Goal: Task Accomplishment & Management: Use online tool/utility

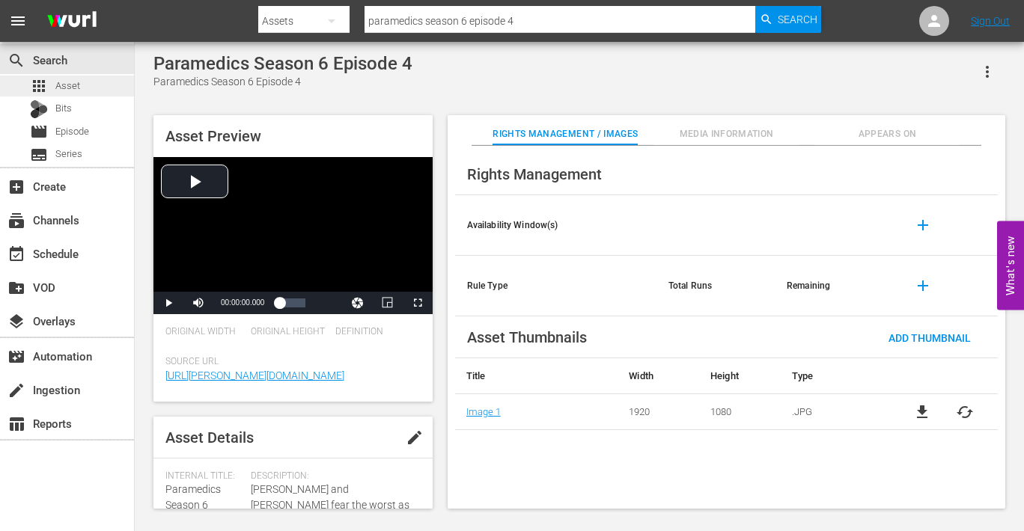
click at [67, 82] on span "Asset" at bounding box center [67, 86] width 25 height 15
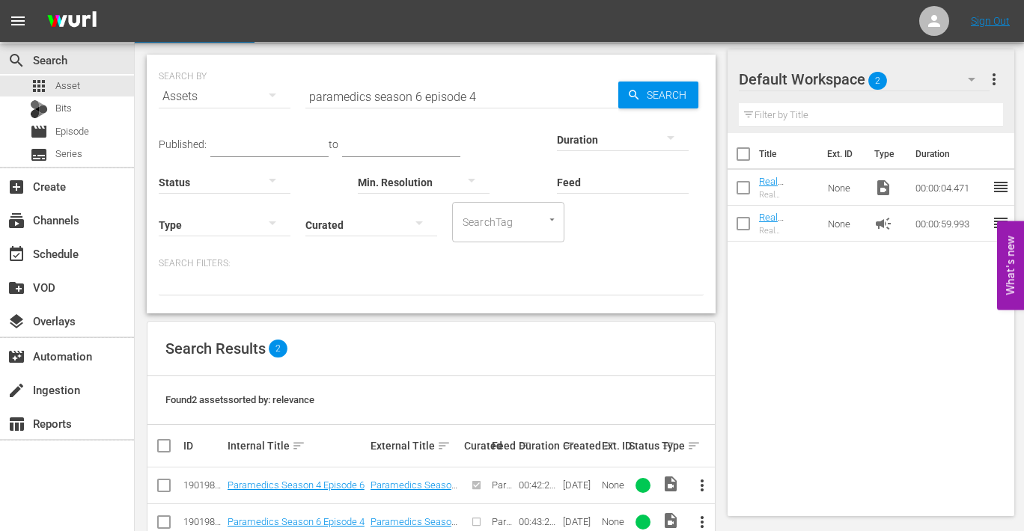
scroll to position [72, 0]
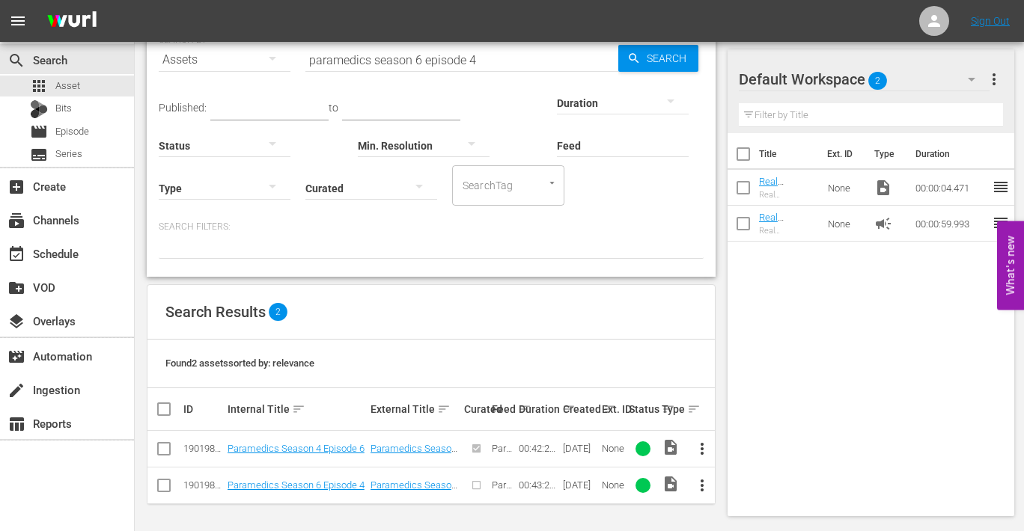
click at [700, 485] on span "more_vert" at bounding box center [702, 486] width 18 height 18
click at [745, 480] on div "Episode" at bounding box center [783, 479] width 102 height 36
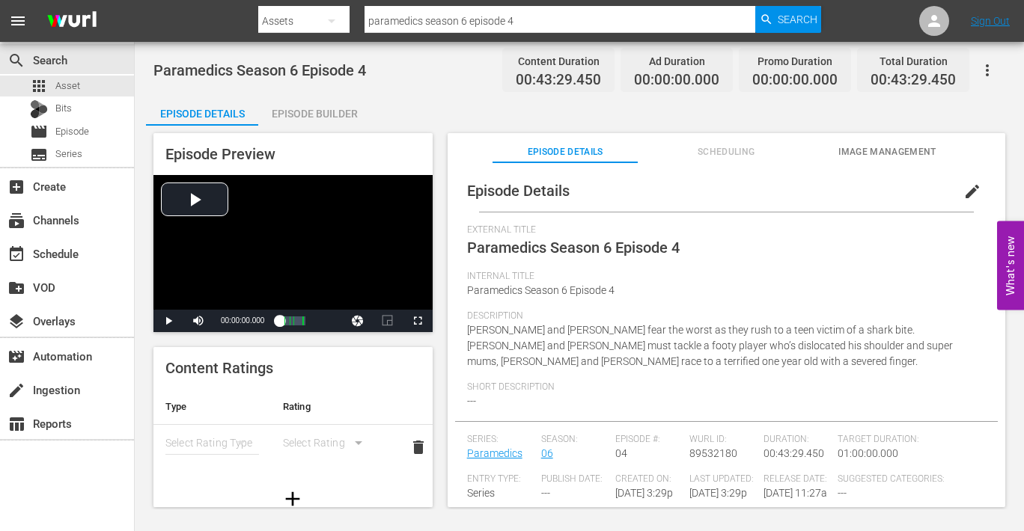
click at [318, 112] on div "Episode Builder" at bounding box center [314, 114] width 112 height 36
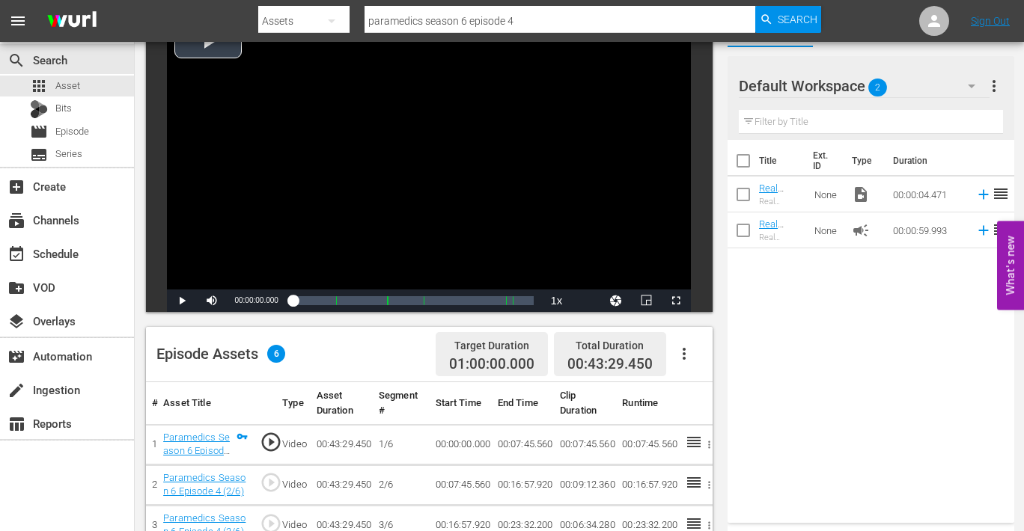
scroll to position [118, 0]
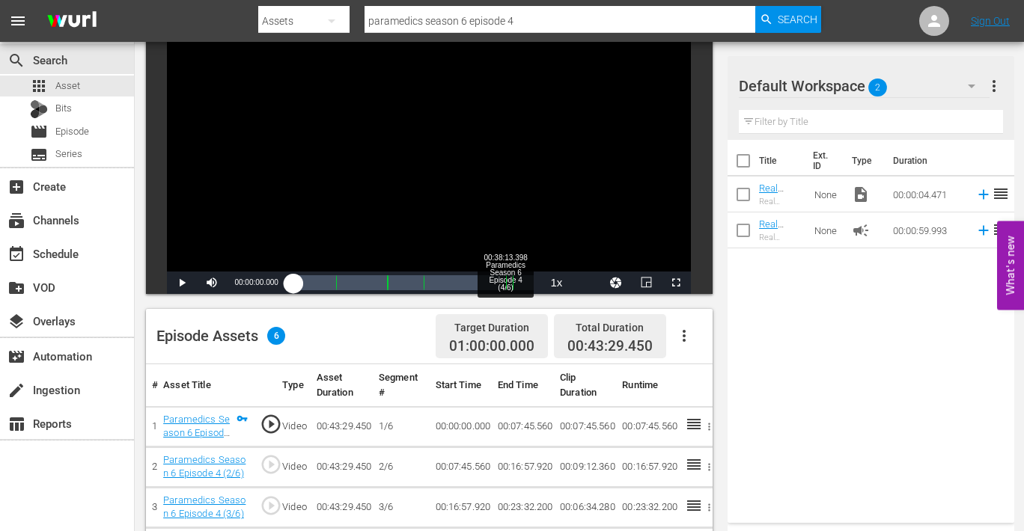
click at [504, 296] on div "Video Player is loading. Play Video Play Mute Current Time 00:00:00.000 / Durat…" at bounding box center [433, 391] width 574 height 784
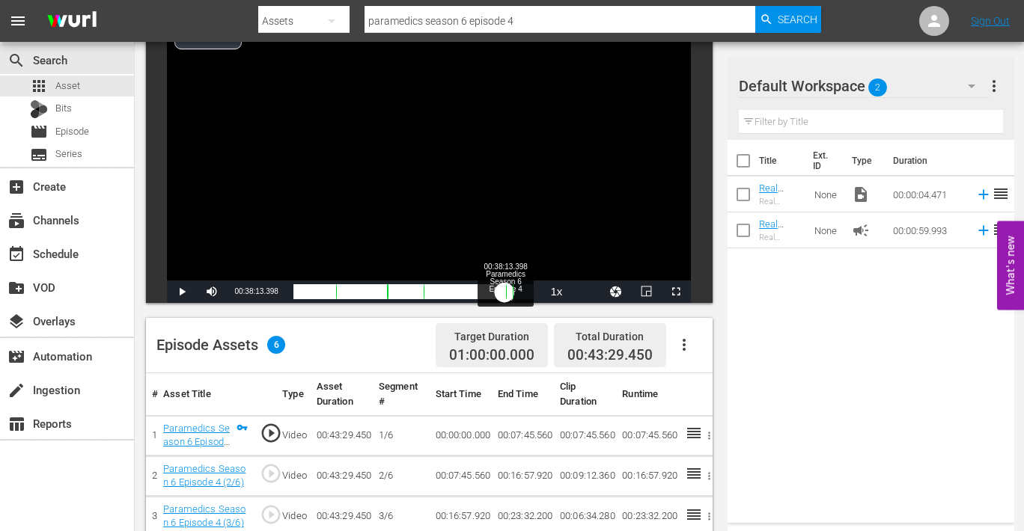
scroll to position [117, 0]
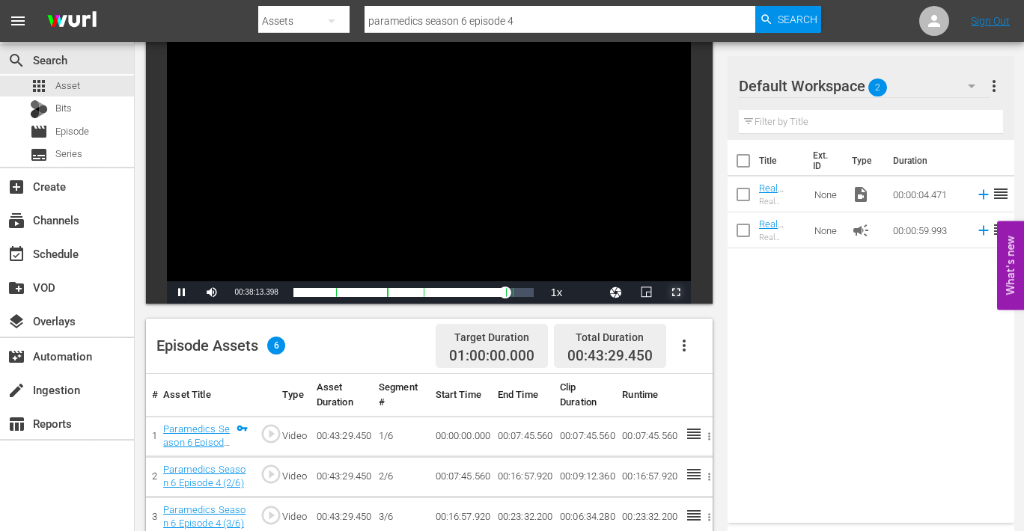
click at [676, 293] on span "Video Player" at bounding box center [676, 293] width 0 height 0
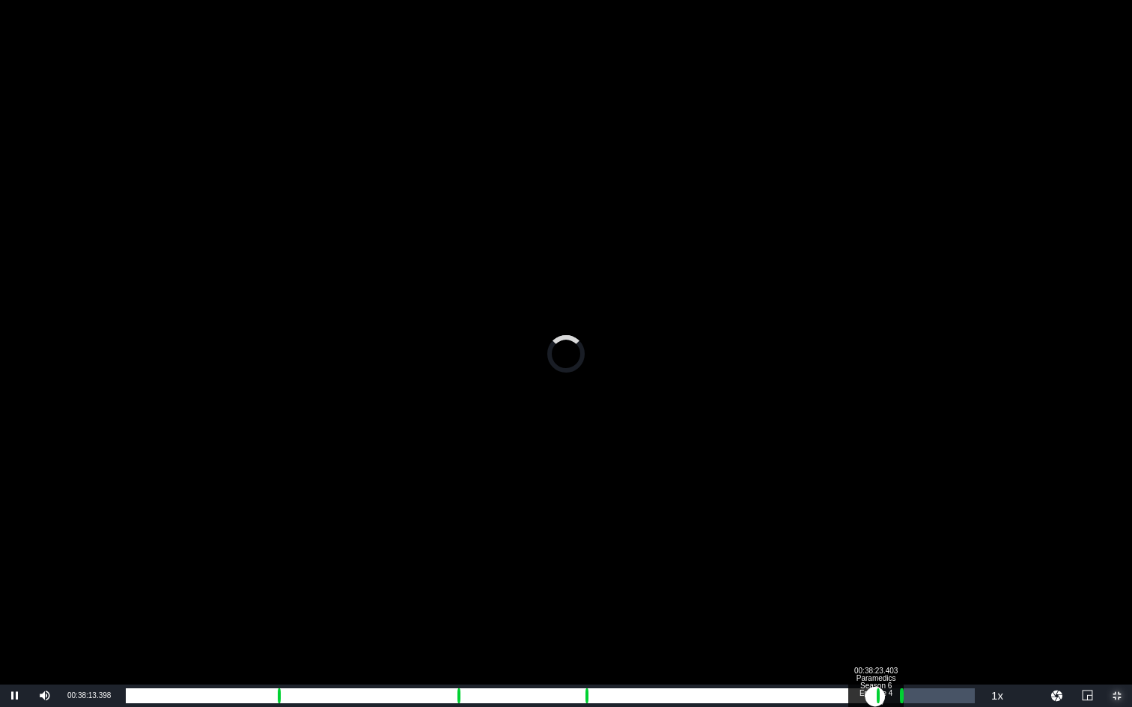
click at [874, 531] on div "00:38:23.403" at bounding box center [500, 696] width 749 height 15
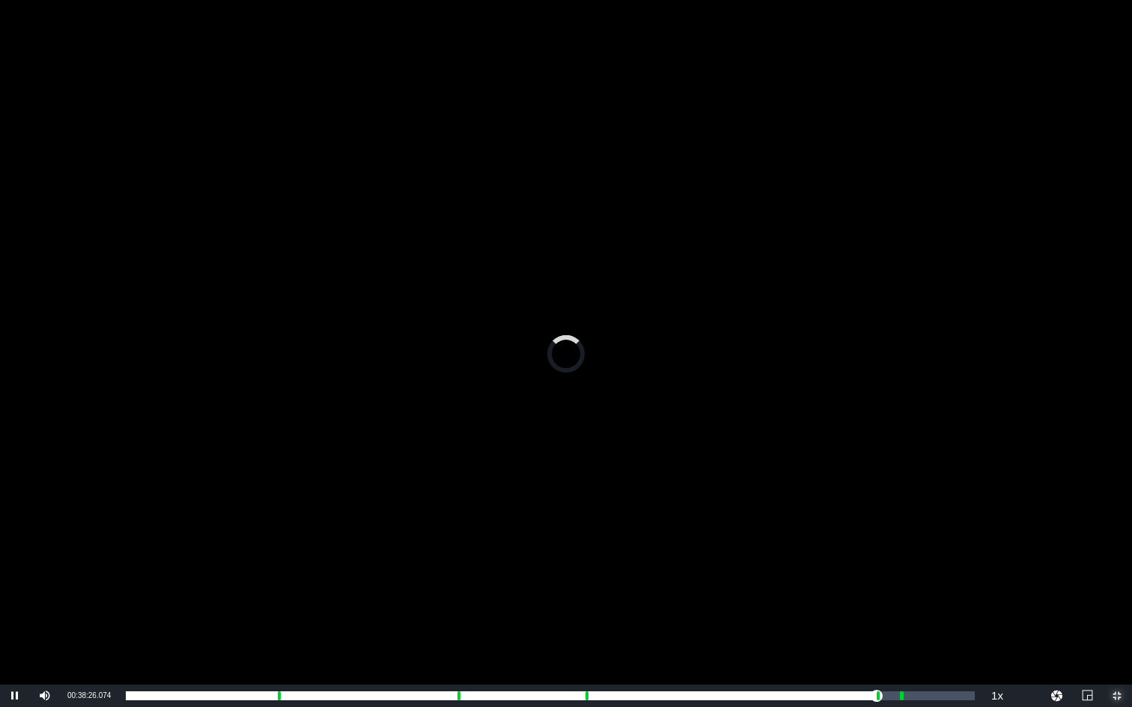
click at [1023, 531] on span "Video Player" at bounding box center [1117, 696] width 0 height 0
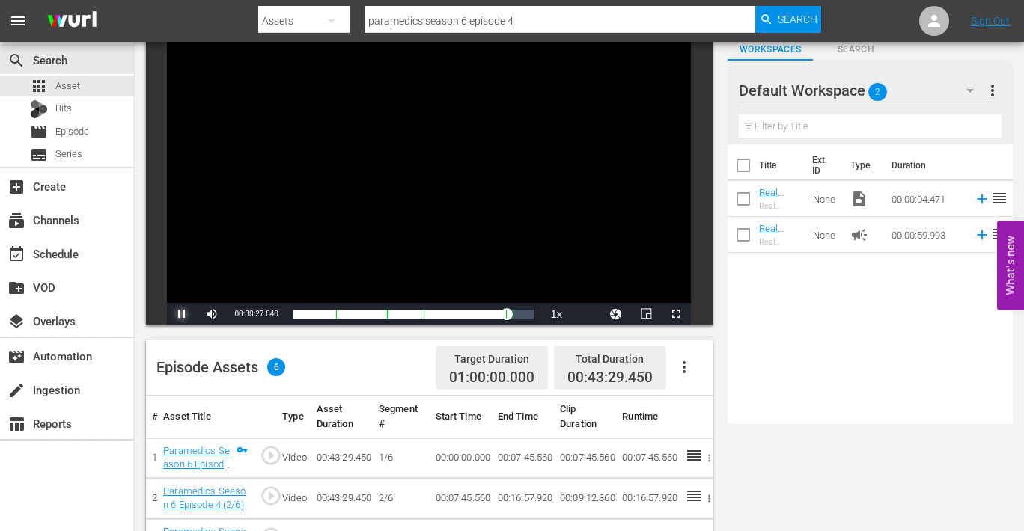
click at [182, 314] on span "Video Player" at bounding box center [182, 314] width 0 height 0
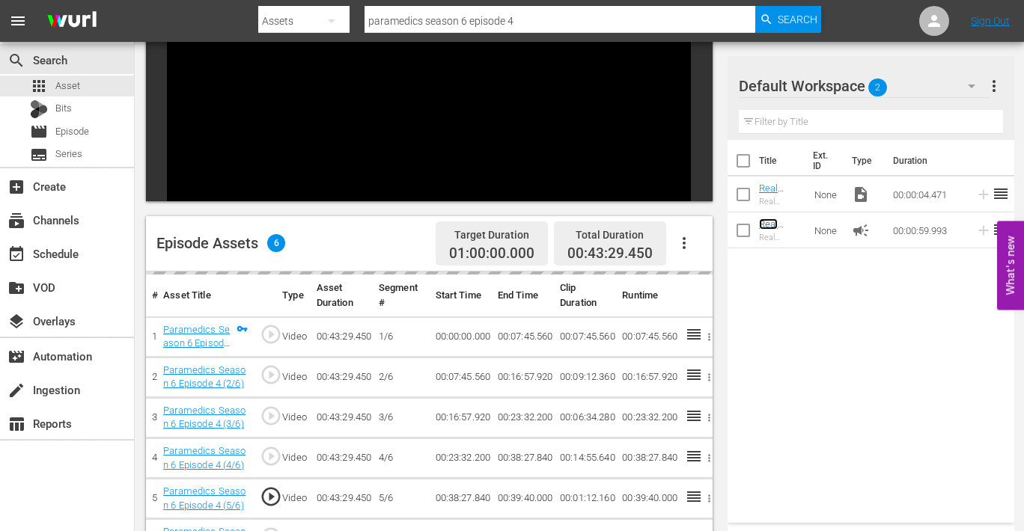
scroll to position [197, 0]
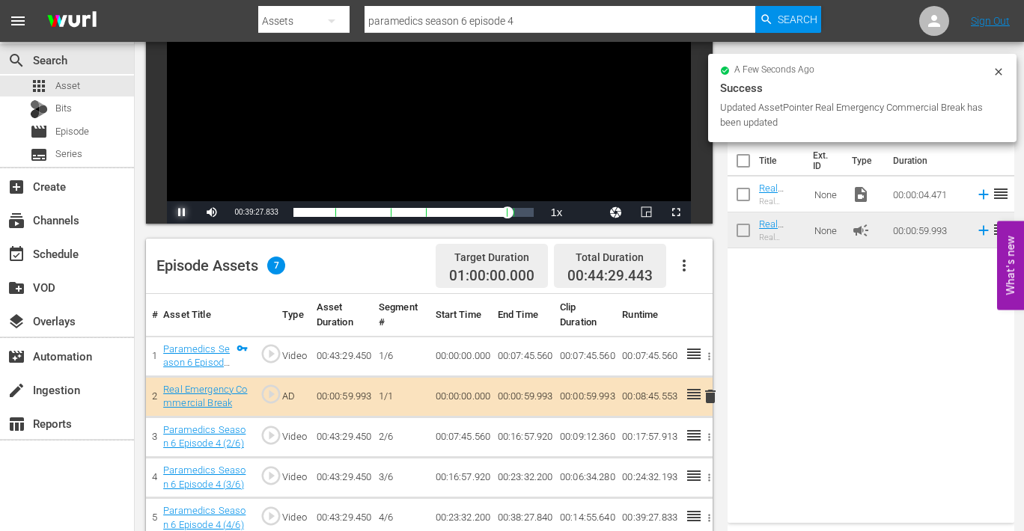
click at [182, 213] on span "Video Player" at bounding box center [182, 213] width 0 height 0
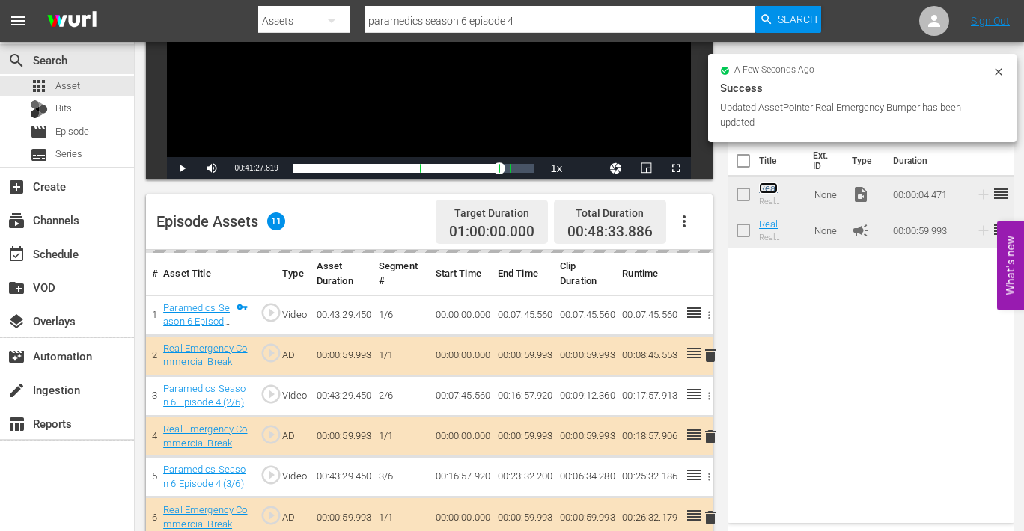
scroll to position [0, 0]
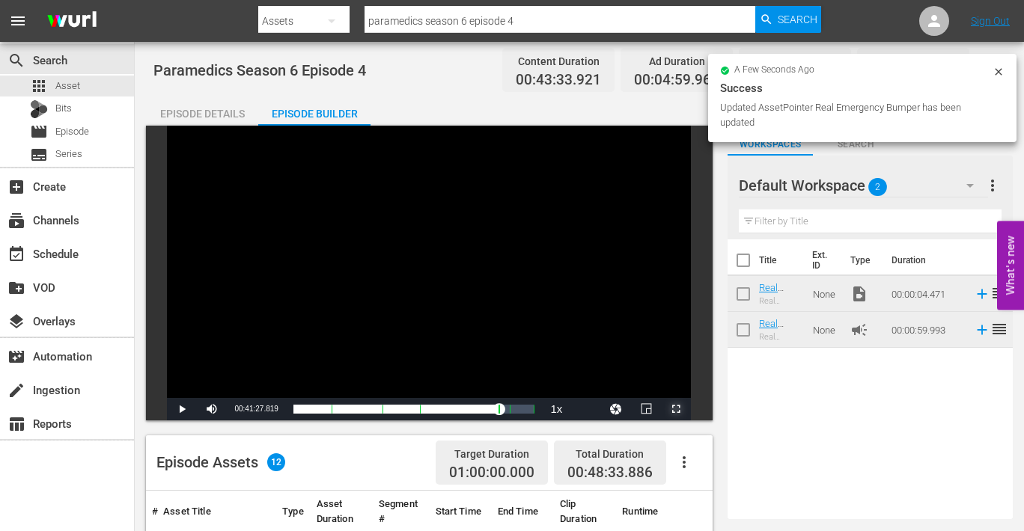
click at [676, 409] on span "Video Player" at bounding box center [676, 409] width 0 height 0
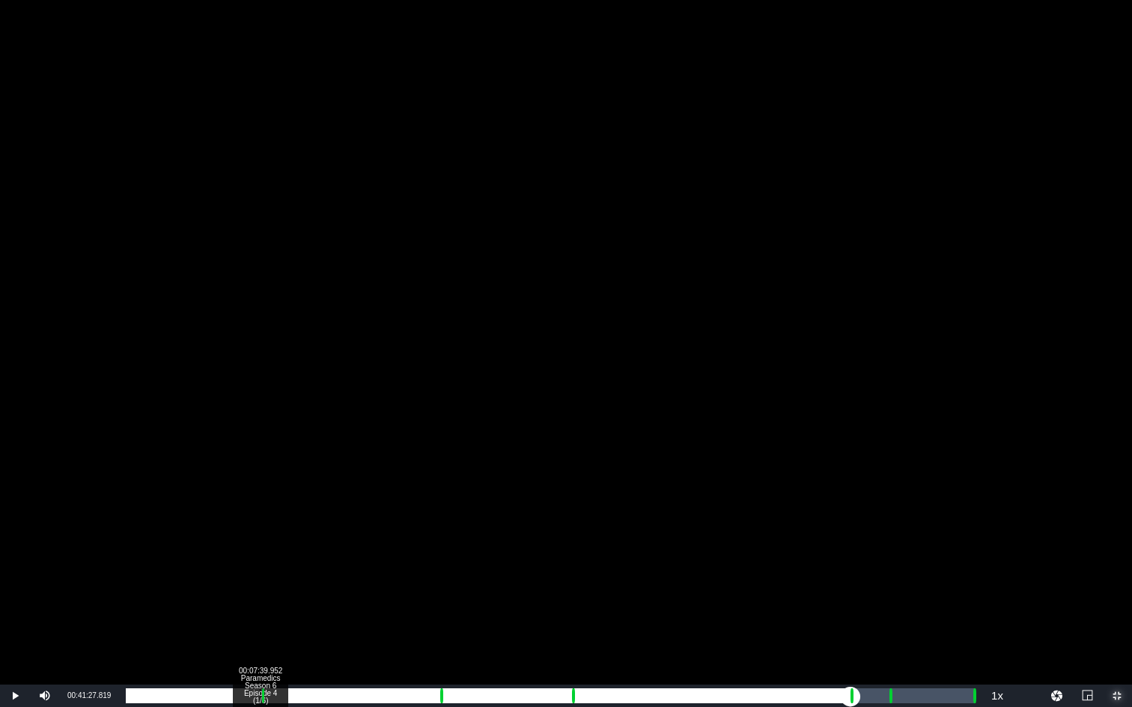
click at [260, 531] on div "Loaded : 9.92% 00:07:39.952 Paramedics Season 6 Episode 4 (1/6) 00:00:00.000 [G…" at bounding box center [550, 696] width 849 height 15
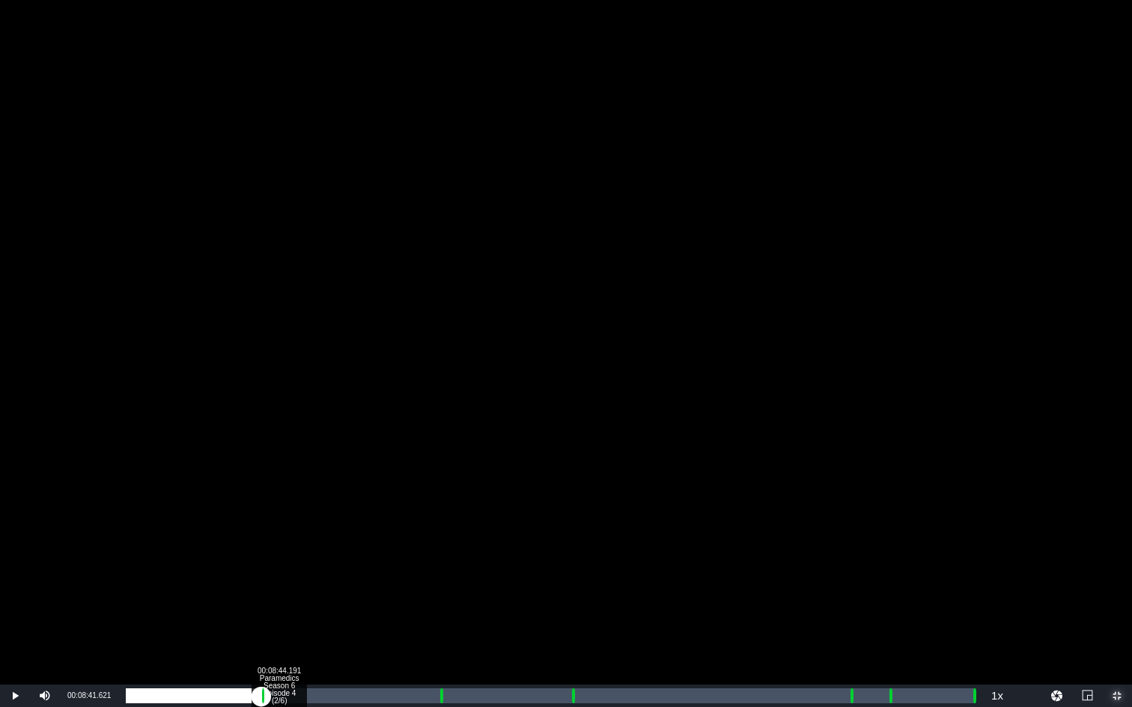
click at [278, 531] on div "Loaded : 9.92% 00:08:44.191 Paramedics Season 6 Episode 4 (2/6) 00:00:00.454 Cu…" at bounding box center [550, 696] width 849 height 15
click at [439, 531] on div "Loaded : 17.95% 00:17:54.077 Paramedics Season 6 Episode 4 (3/6) 00:07:46.404 C…" at bounding box center [550, 696] width 849 height 15
click at [454, 531] on div "00:18:45.469 Paramedics Season 6 Episode 4 (3/6)" at bounding box center [454, 696] width 1 height 15
click at [571, 531] on div "Loaded : 39.13% 00:25:28.890 Paramedics Season 6 Episode 4 (4/6) 00:16:59.041 C…" at bounding box center [550, 696] width 849 height 15
click at [846, 531] on div "Loaded : 19.84% 00:41:14.490 Paramedics Season 6 Episode 4 (6/6) 00:00:05.288 C…" at bounding box center [550, 696] width 849 height 15
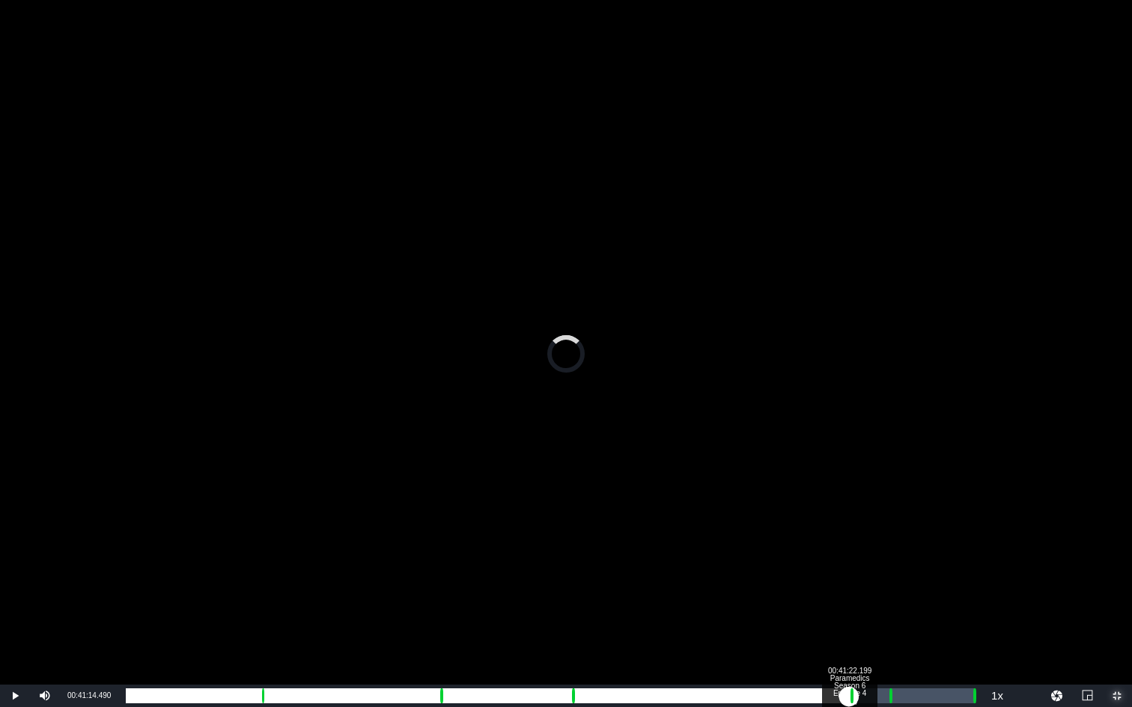
click at [849, 531] on div "00:38:14.511" at bounding box center [487, 696] width 723 height 15
click at [886, 531] on div "Loaded : 89.07% 00:43:30.677 00:38:27.295 Cue Point 4: 00:41:27.819" at bounding box center [550, 696] width 849 height 15
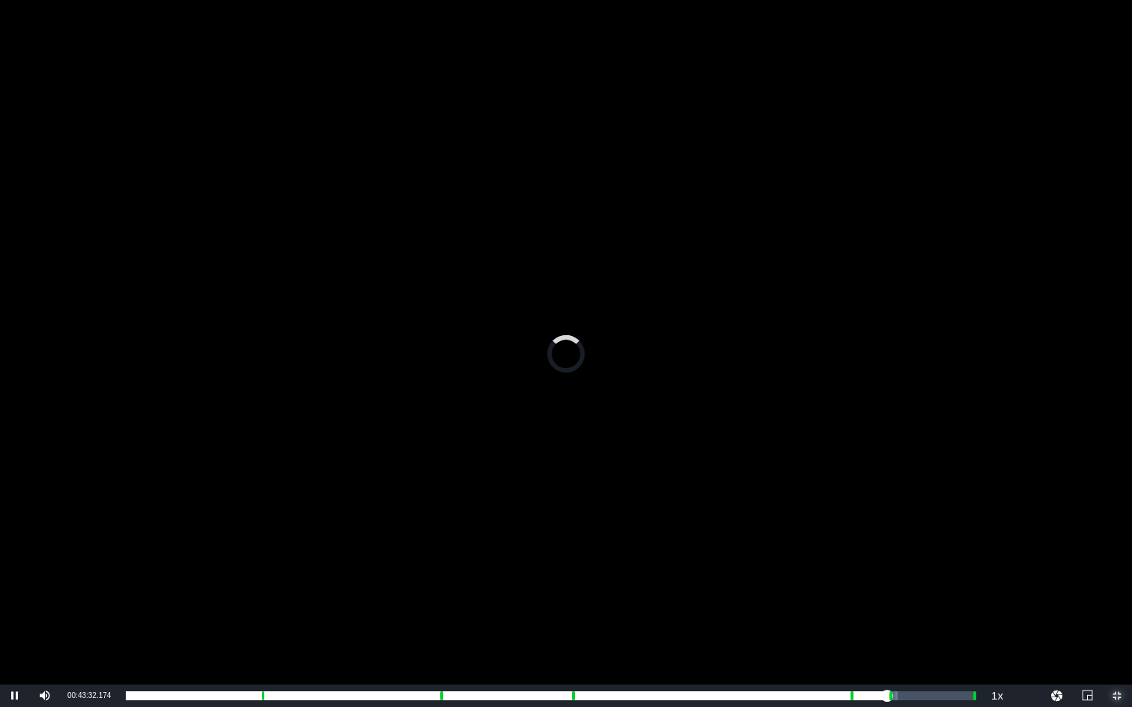
click at [1023, 531] on span "Video Player" at bounding box center [1117, 696] width 0 height 0
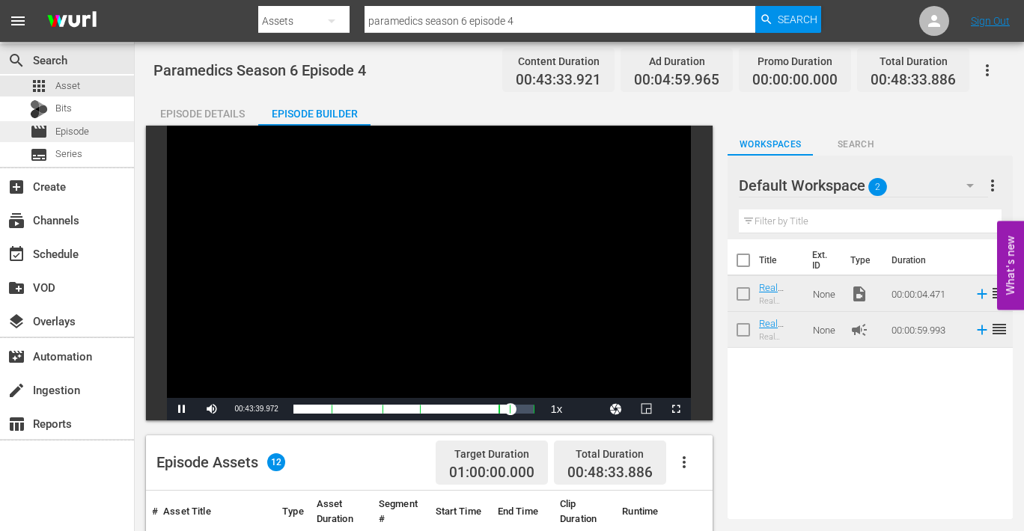
click at [73, 132] on span "Episode" at bounding box center [72, 131] width 34 height 15
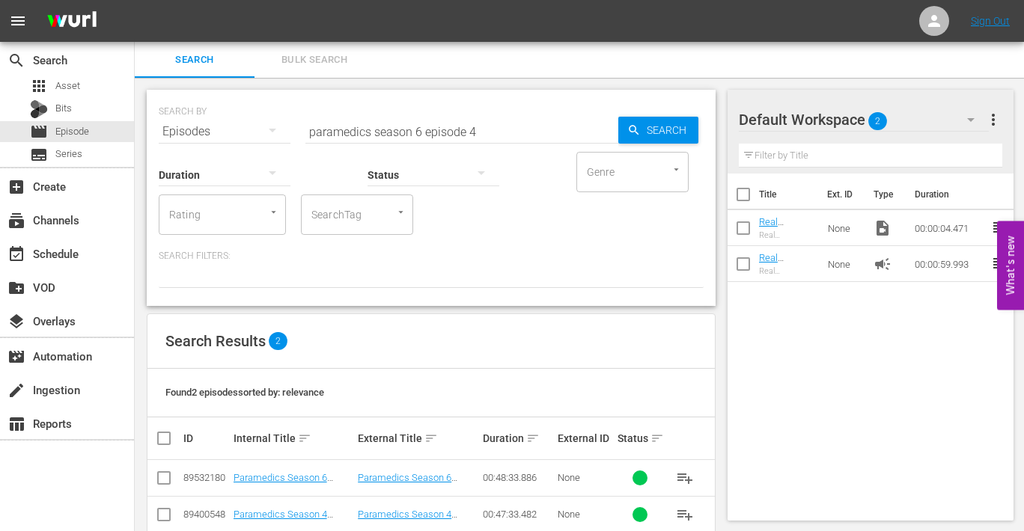
click at [166, 477] on input "checkbox" at bounding box center [164, 481] width 18 height 18
checkbox input "true"
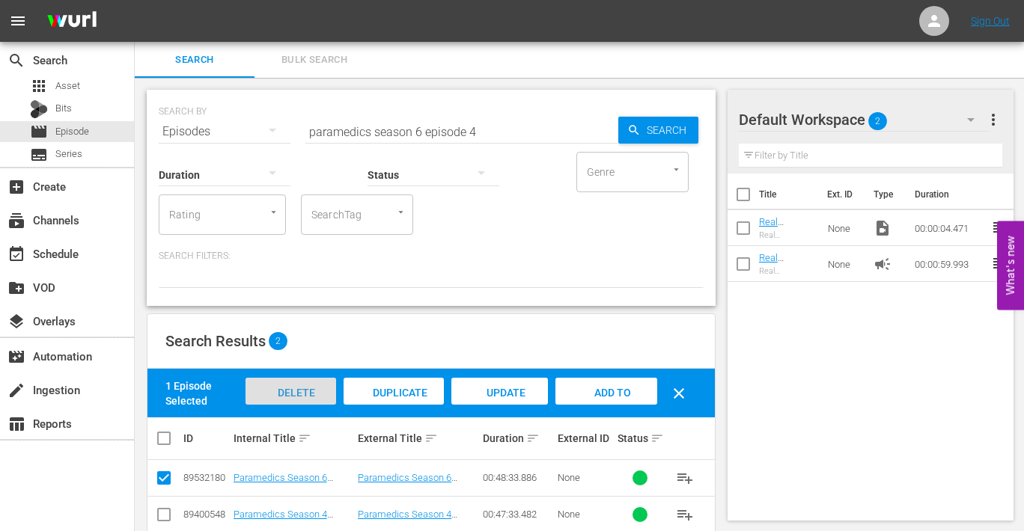
click at [296, 393] on span "Delete Episodes" at bounding box center [290, 407] width 60 height 40
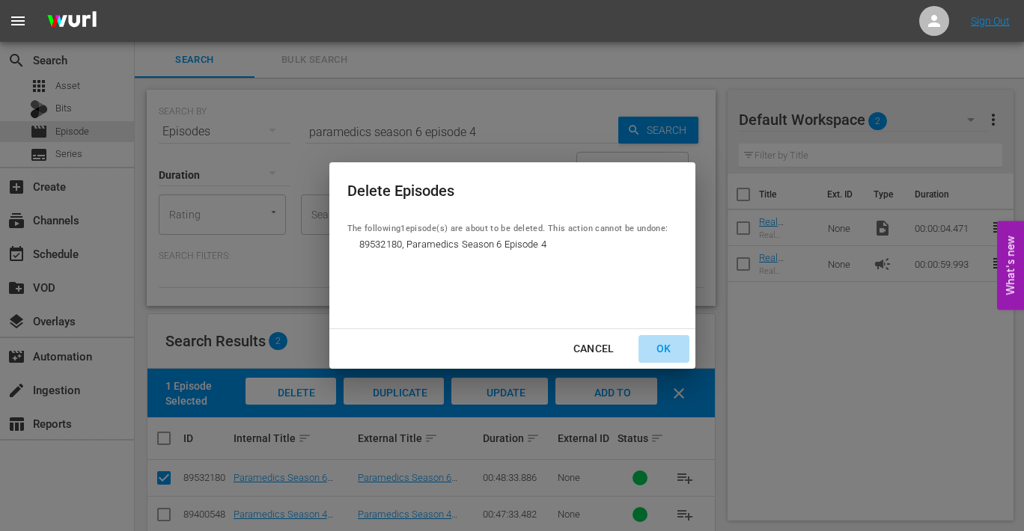
click at [664, 347] on div "OK" at bounding box center [663, 349] width 39 height 19
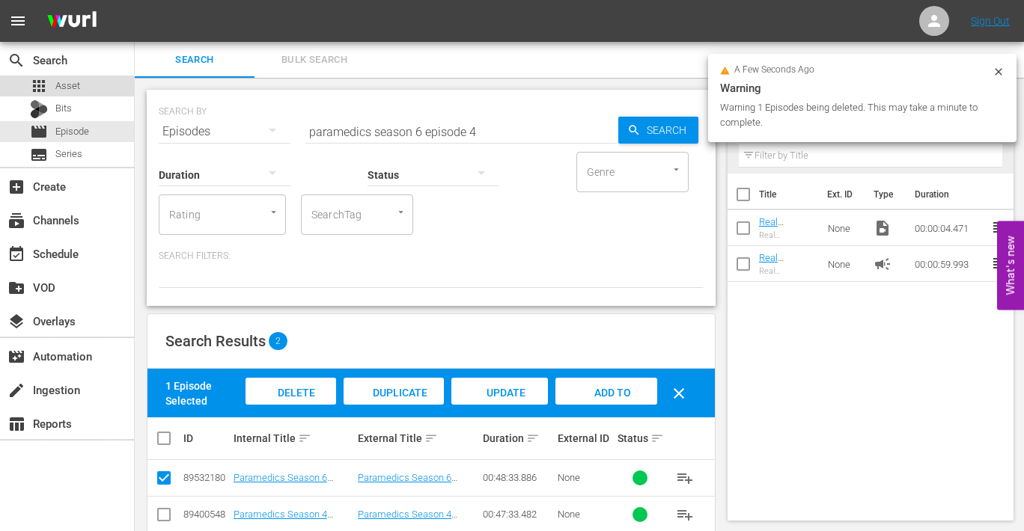
click at [61, 83] on span "Asset" at bounding box center [67, 86] width 25 height 15
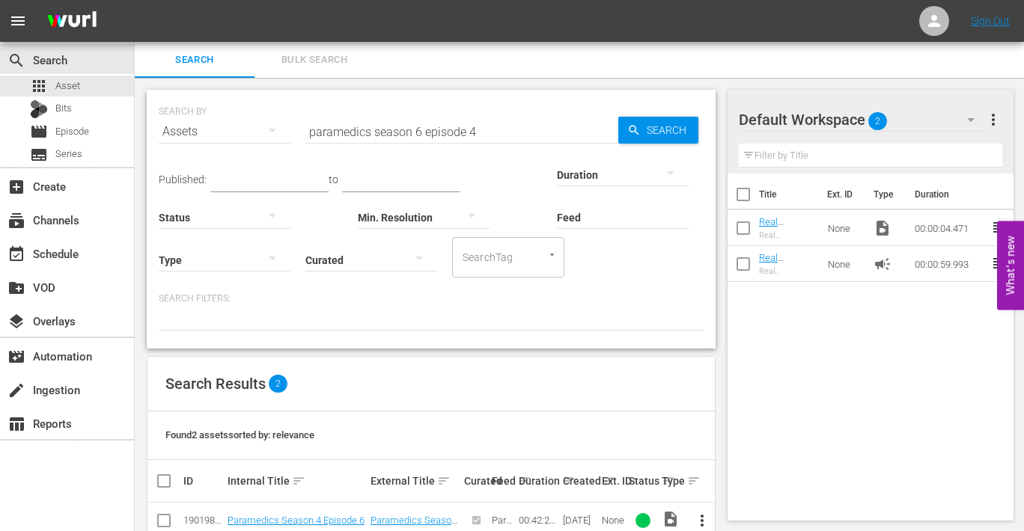
scroll to position [72, 0]
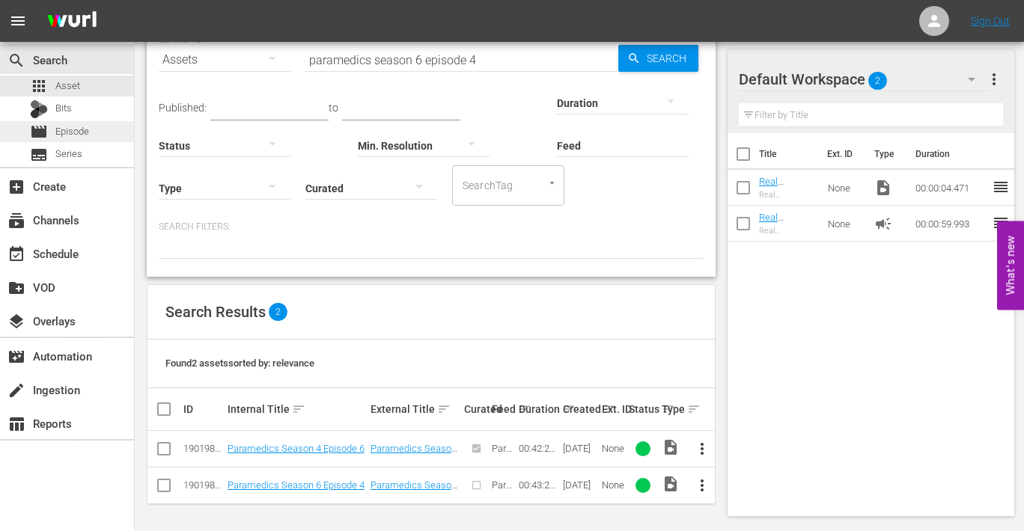
click at [74, 135] on span "Episode" at bounding box center [72, 131] width 34 height 15
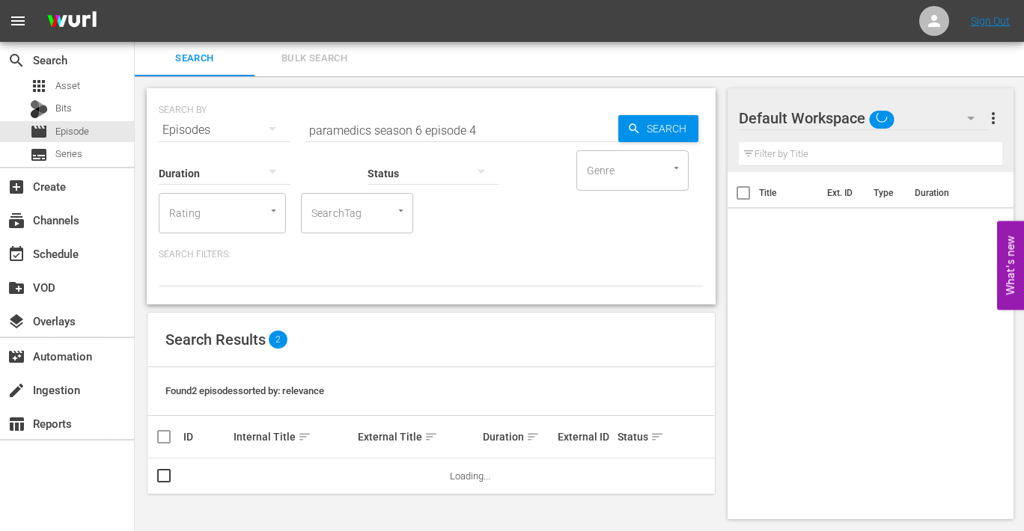
scroll to position [1, 0]
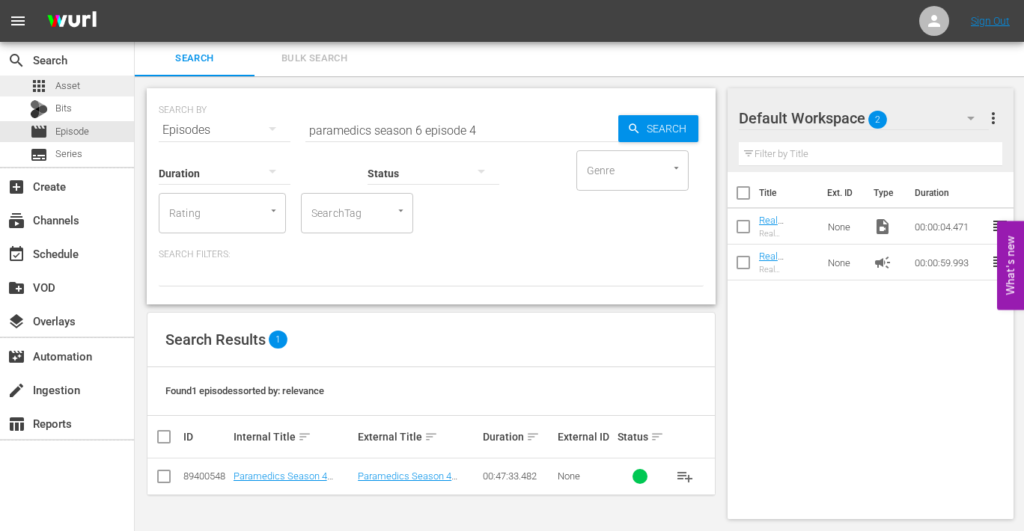
click at [58, 80] on span "Asset" at bounding box center [67, 86] width 25 height 15
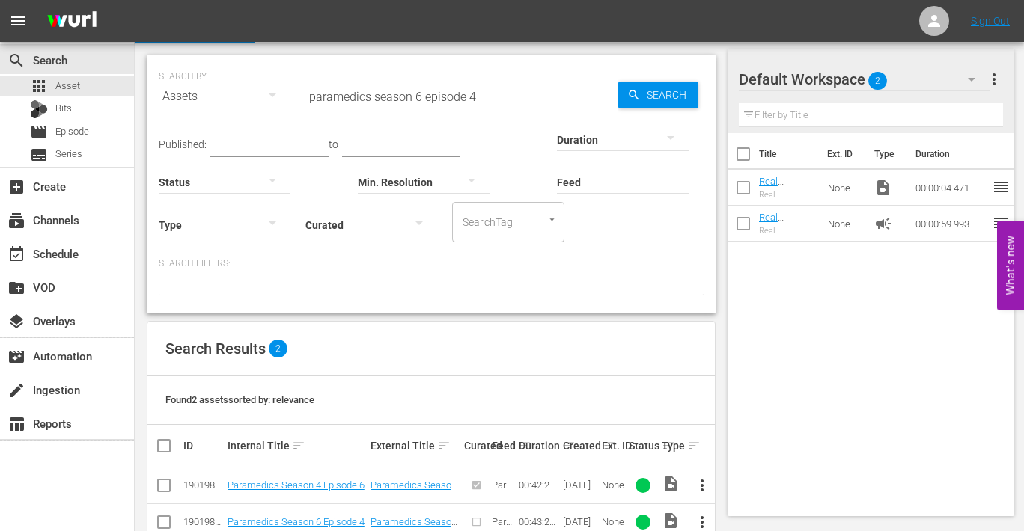
scroll to position [72, 0]
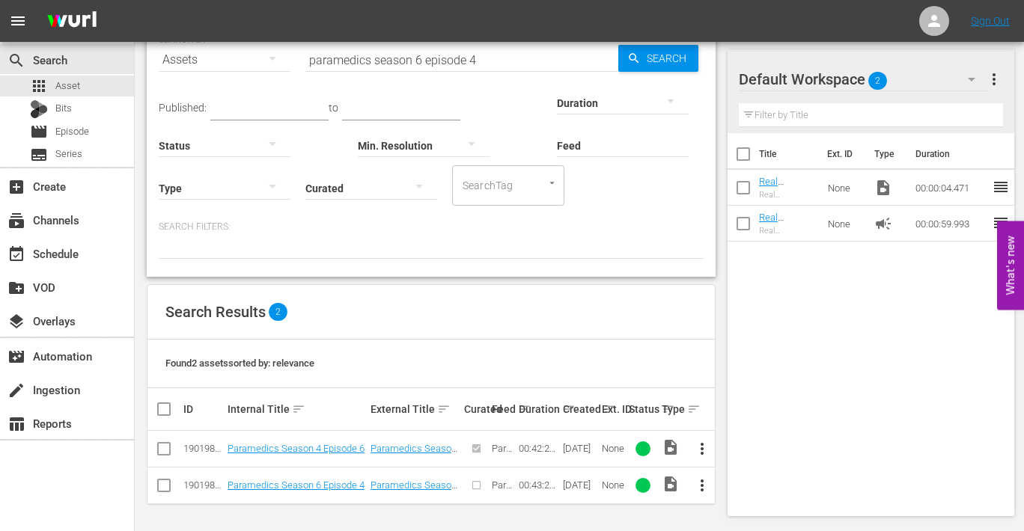
click at [702, 481] on span "more_vert" at bounding box center [702, 486] width 18 height 18
click at [732, 476] on div "Episode" at bounding box center [783, 479] width 102 height 36
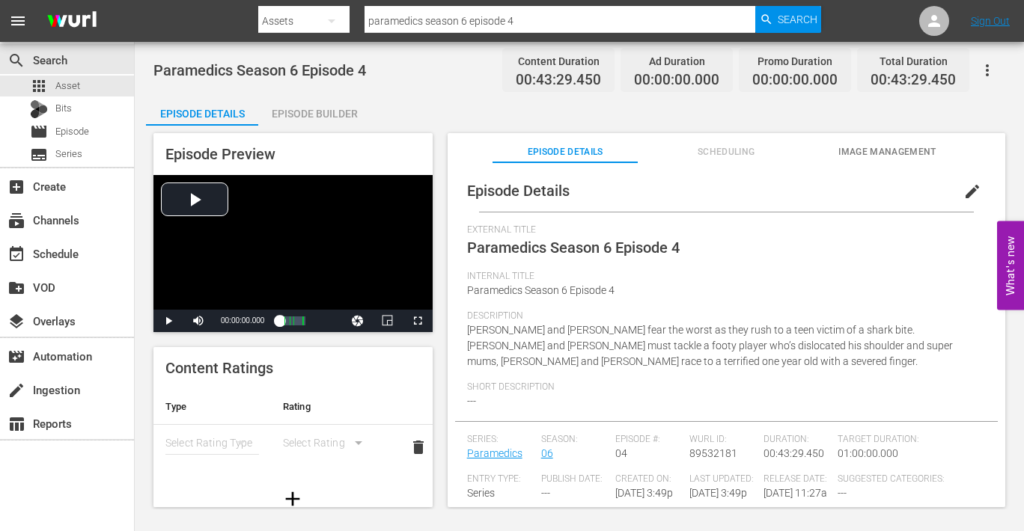
click at [335, 115] on div "Episode Builder" at bounding box center [314, 114] width 112 height 36
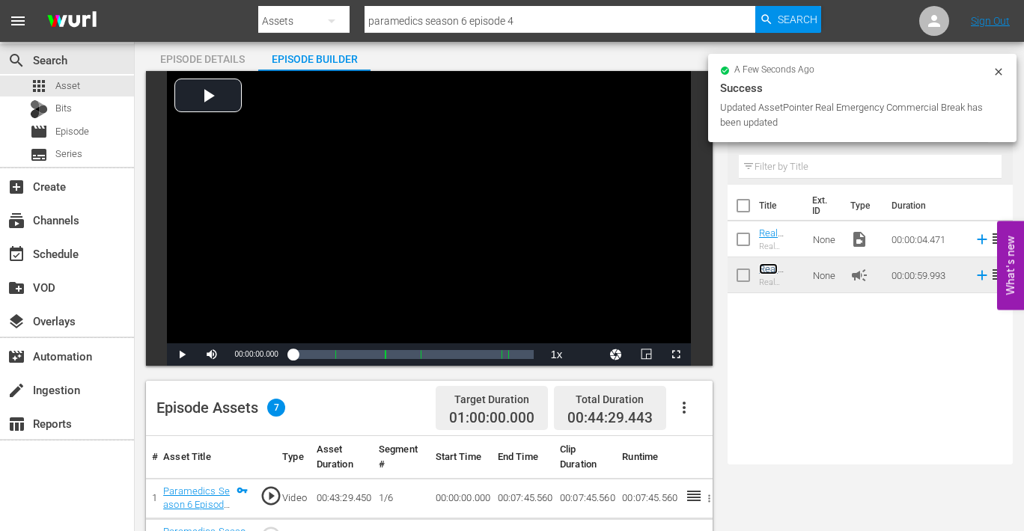
scroll to position [32, 0]
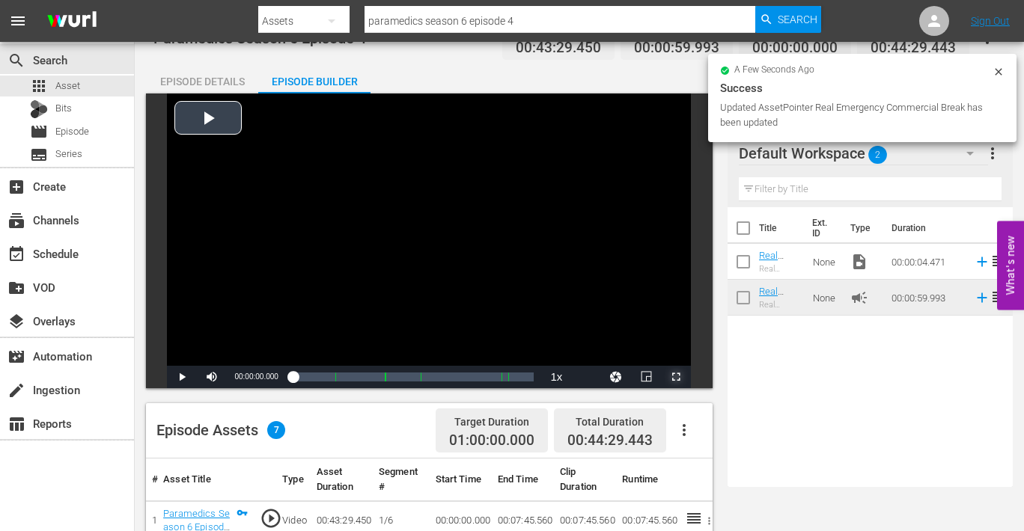
click at [676, 377] on span "Video Player" at bounding box center [676, 377] width 0 height 0
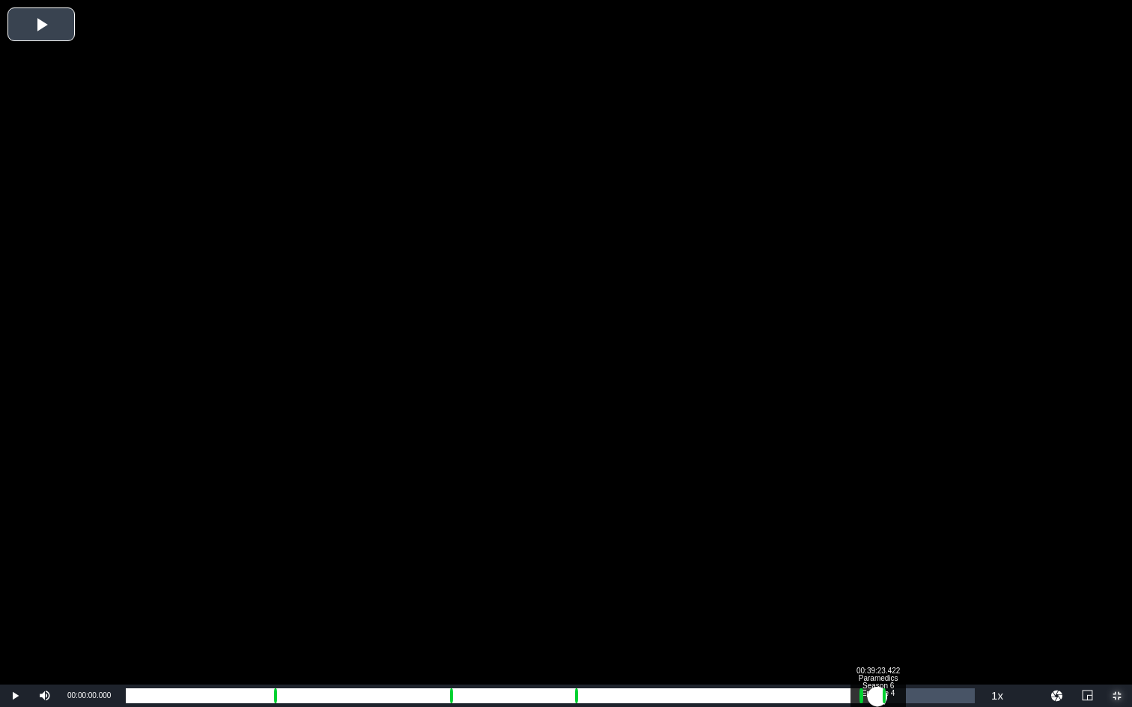
click at [877, 531] on div "Loaded : 0.23% 00:39:23.422 Paramedics Season 6 Episode 4 (5/6) 00:00:00.000" at bounding box center [550, 696] width 849 height 15
click at [877, 531] on div "00:39:23.441" at bounding box center [501, 696] width 751 height 15
click at [879, 531] on div "00:39:30.484" at bounding box center [503, 696] width 754 height 15
click at [903, 531] on div "00:40:43.458 Paramedics Season 6 Episode 4 (6/6)" at bounding box center [903, 696] width 1 height 15
click at [897, 531] on div "00:39:44.900" at bounding box center [511, 696] width 771 height 15
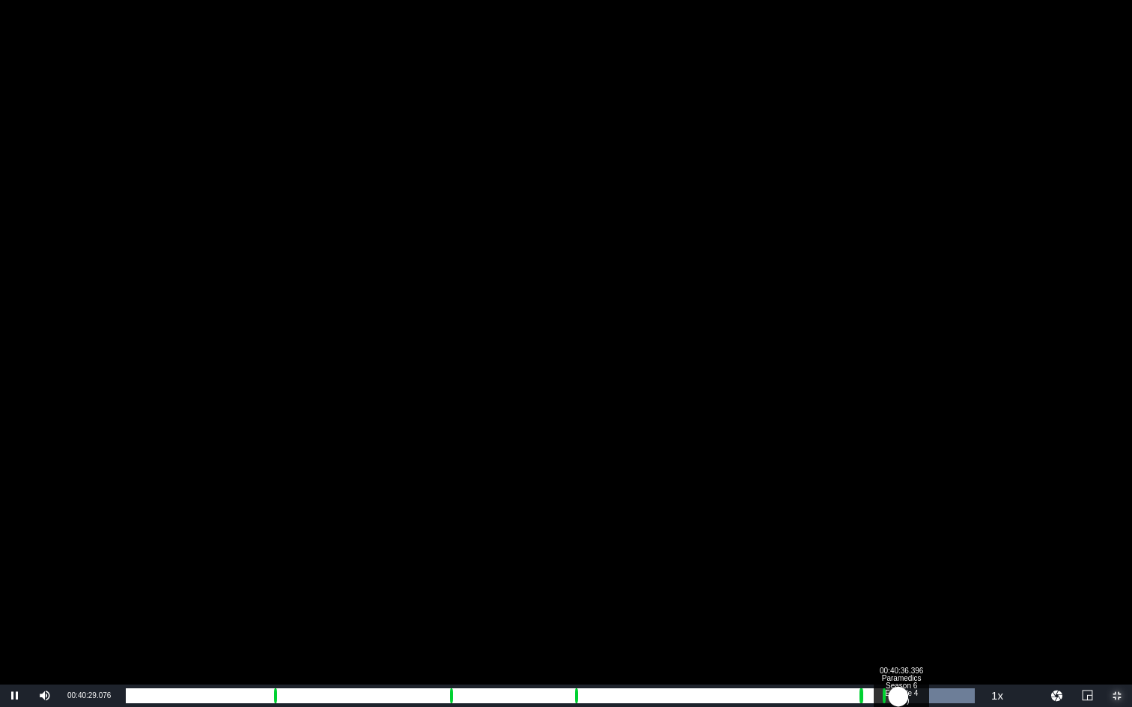
click at [898, 531] on div "00:00:49.175" at bounding box center [512, 696] width 772 height 15
click at [575, 531] on div "Progress Bar" at bounding box center [576, 696] width 3 height 15
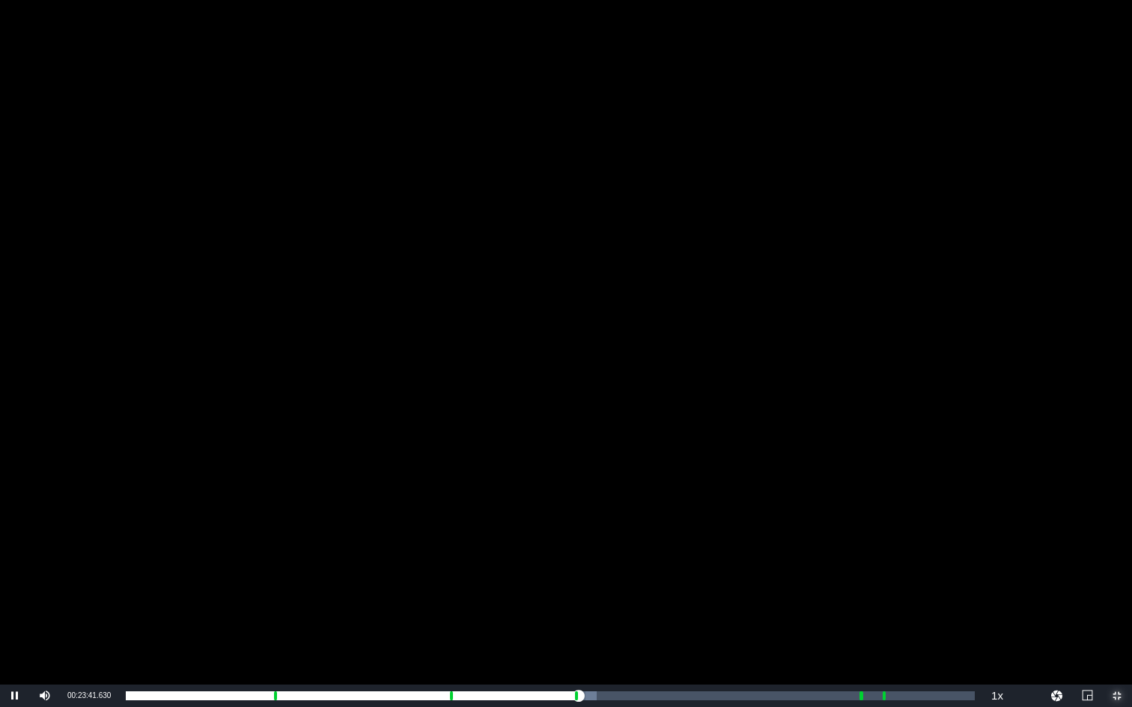
click at [1023, 531] on span "Video Player" at bounding box center [1117, 696] width 0 height 0
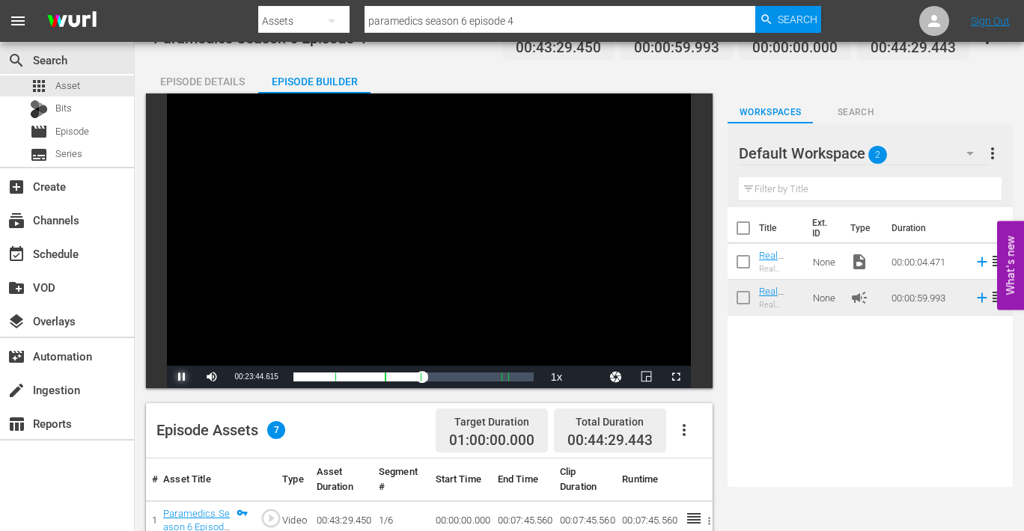
click at [182, 377] on span "Video Player" at bounding box center [182, 377] width 0 height 0
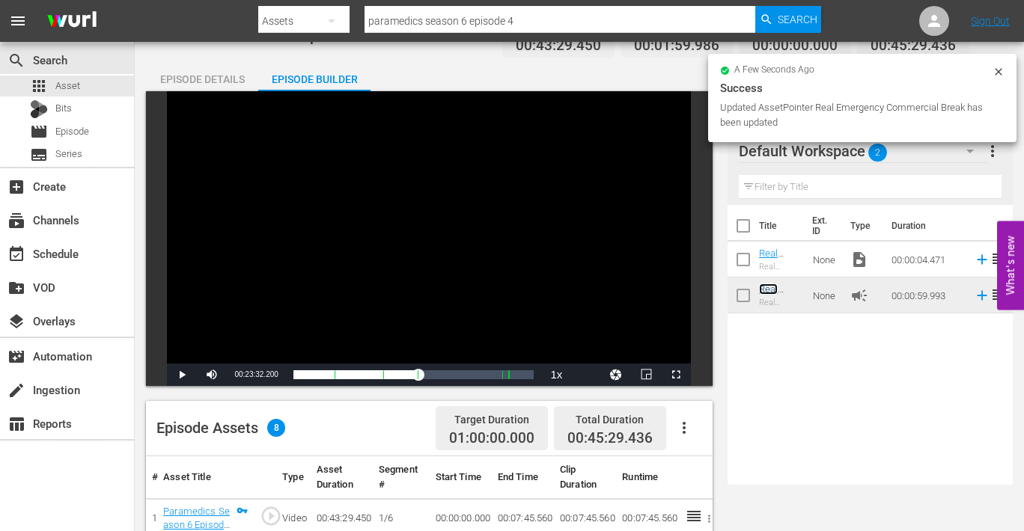
scroll to position [0, 0]
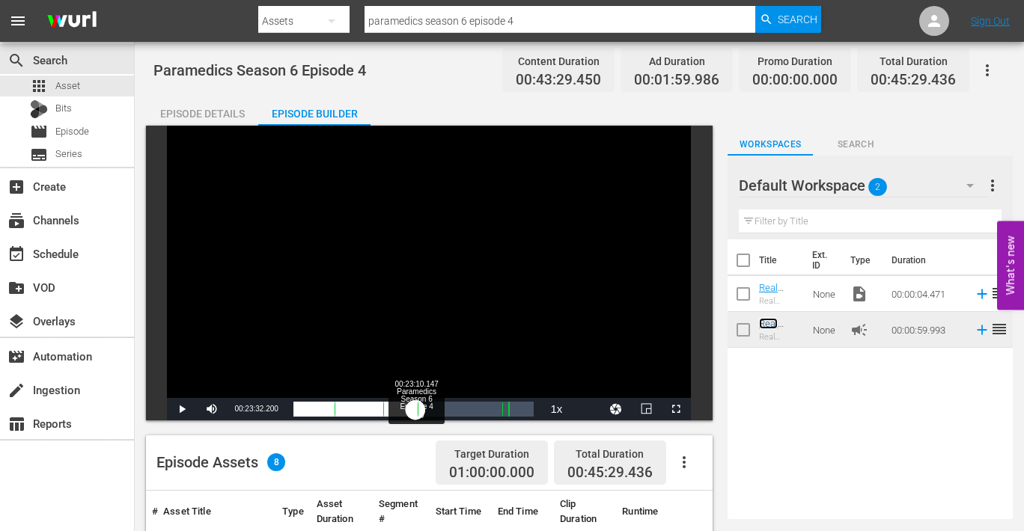
click at [416, 408] on div "00:00:00.000" at bounding box center [354, 409] width 123 height 15
click at [416, 408] on div "00:23:10.147" at bounding box center [354, 409] width 123 height 15
click at [417, 411] on div "Loaded : 55.01% 00:23:27.100 Paramedics Season 6 Episode 4 (3/6) 00:23:24.330 C…" at bounding box center [413, 409] width 241 height 15
click at [412, 412] on div "00:00:05.465" at bounding box center [352, 409] width 119 height 15
click at [412, 412] on div "00:22:31.984" at bounding box center [352, 409] width 119 height 15
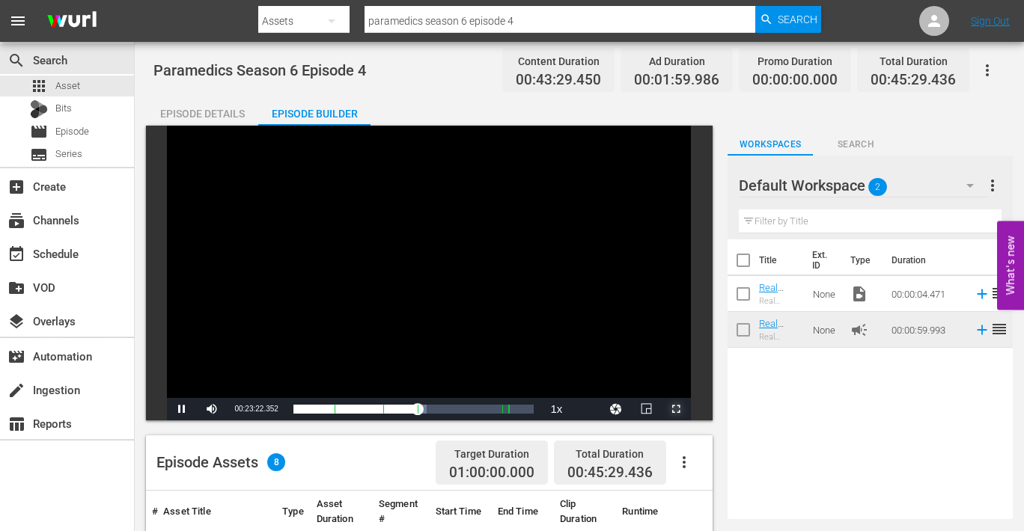
click at [676, 409] on span "Video Player" at bounding box center [676, 409] width 0 height 0
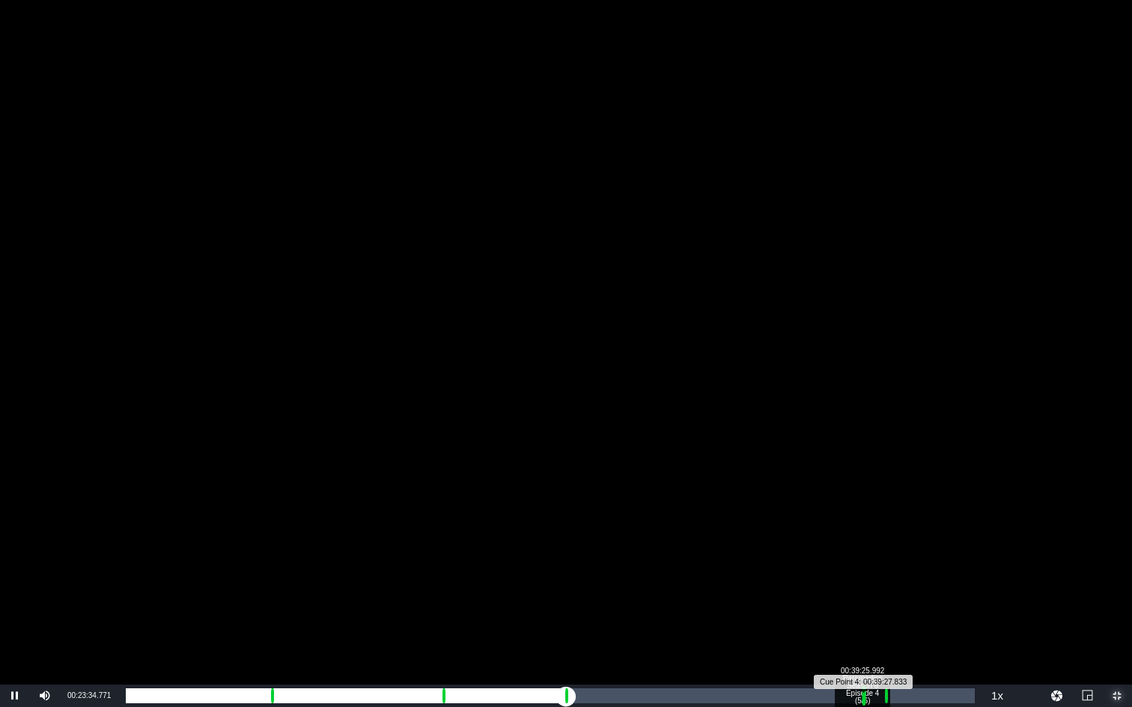
click at [861, 531] on div "Progress Bar" at bounding box center [863, 695] width 4 height 19
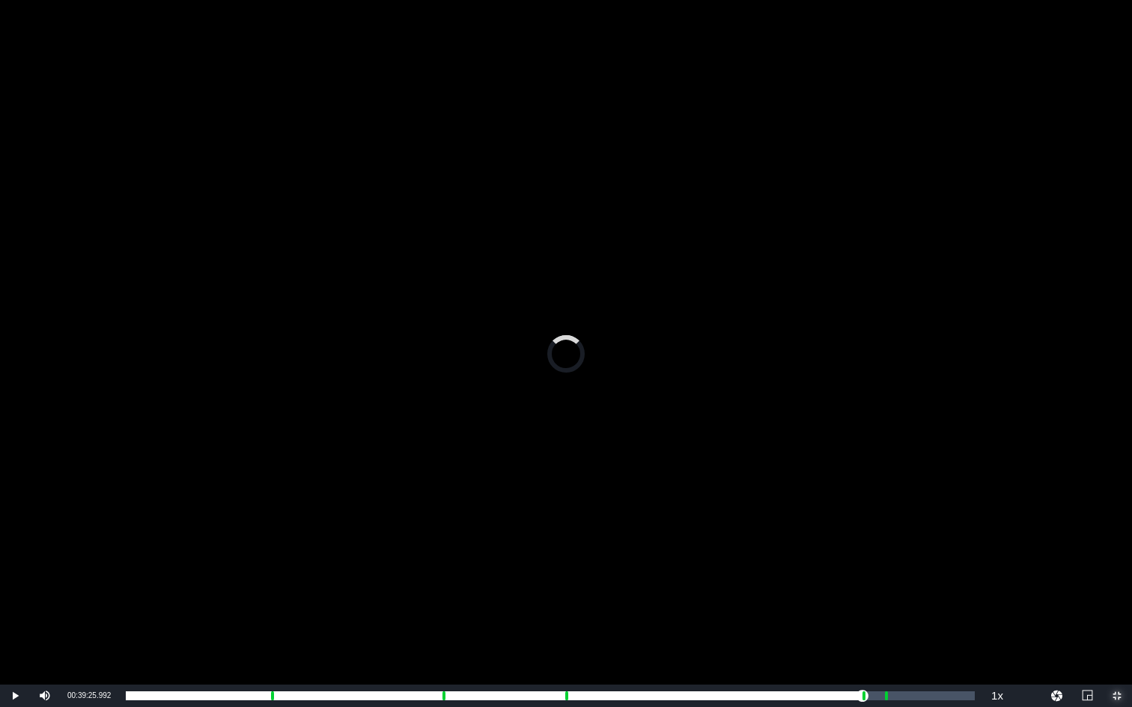
click at [1023, 531] on span "Video Player" at bounding box center [1117, 696] width 0 height 0
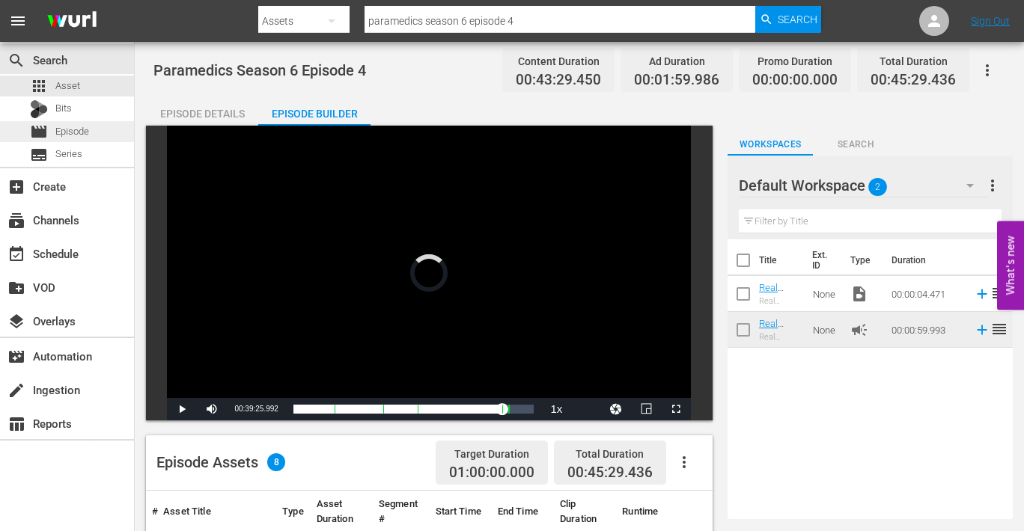
click at [76, 135] on span "Episode" at bounding box center [72, 131] width 34 height 15
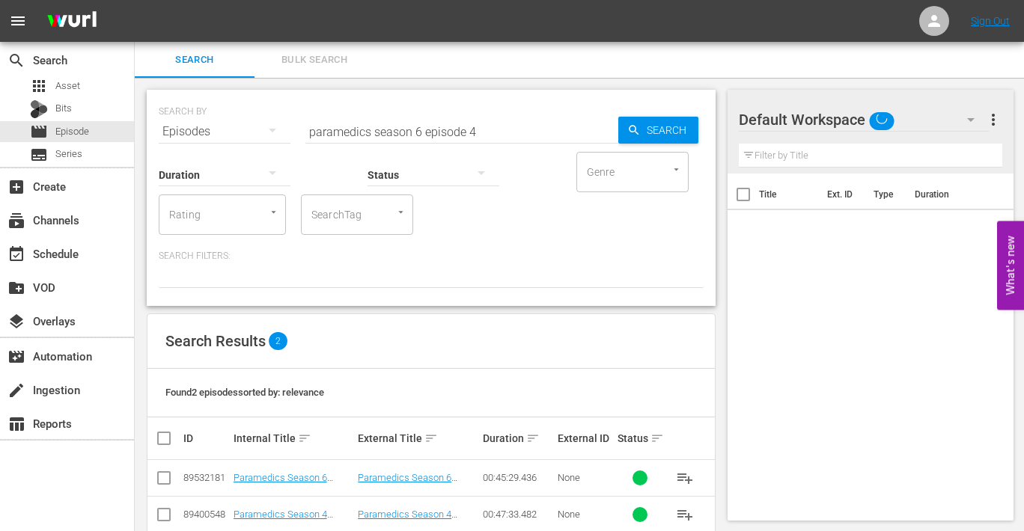
scroll to position [29, 0]
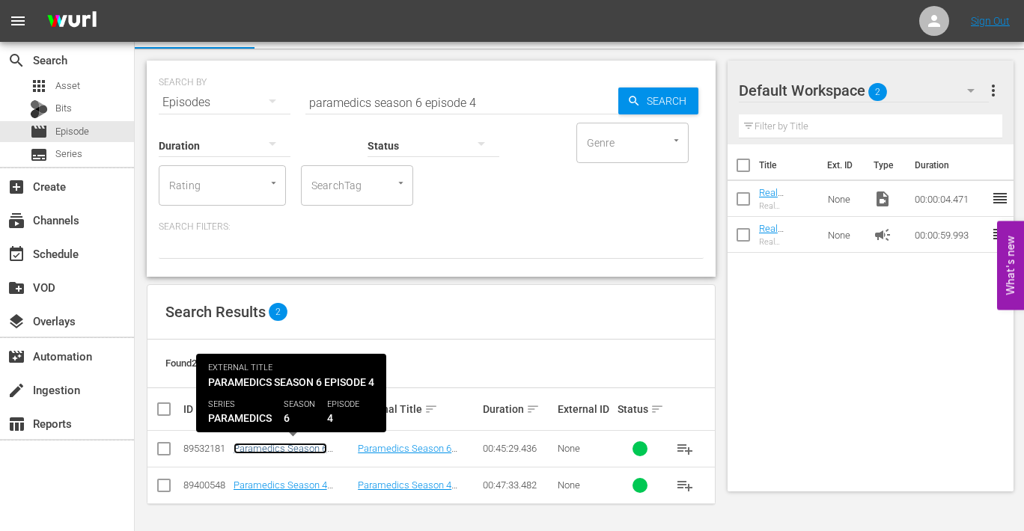
click at [311, 445] on link "Paramedics Season 6 Episode 4" at bounding box center [280, 454] width 94 height 22
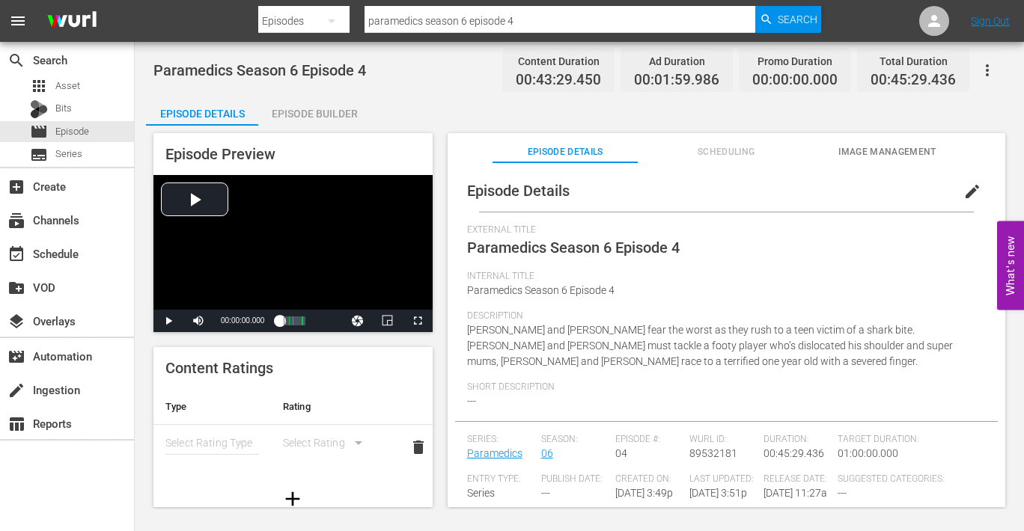
click at [311, 112] on div "Episode Builder" at bounding box center [314, 114] width 112 height 36
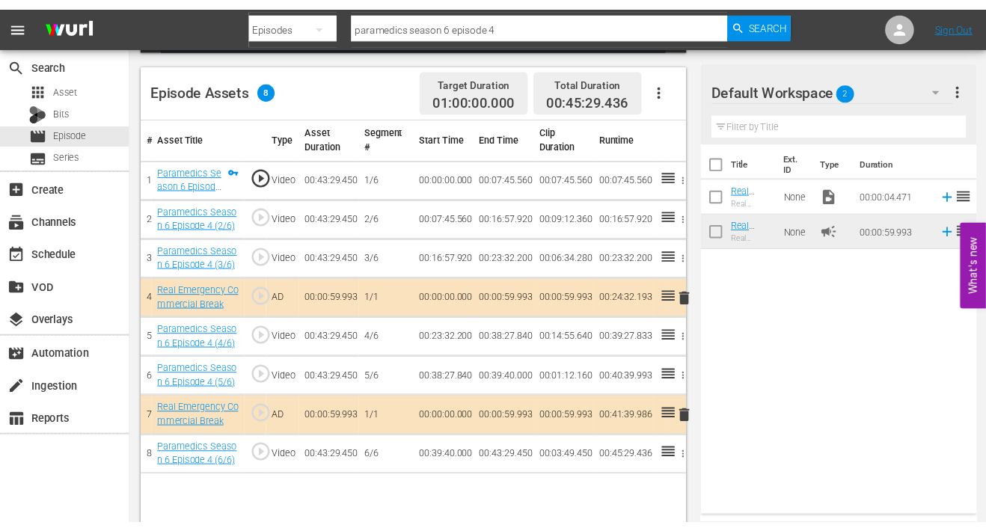
scroll to position [389, 0]
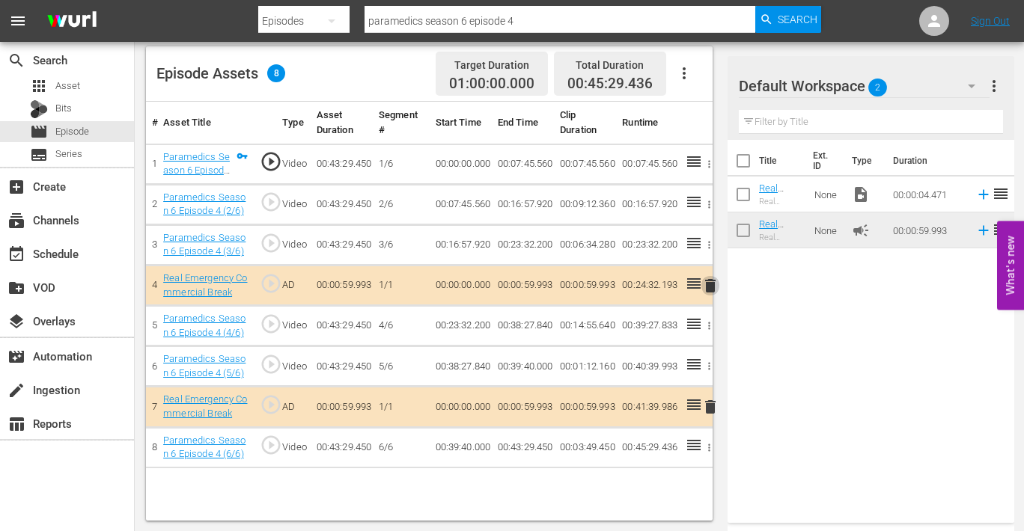
drag, startPoint x: 710, startPoint y: 286, endPoint x: 705, endPoint y: 296, distance: 11.7
click at [710, 286] on span "delete" at bounding box center [710, 286] width 18 height 18
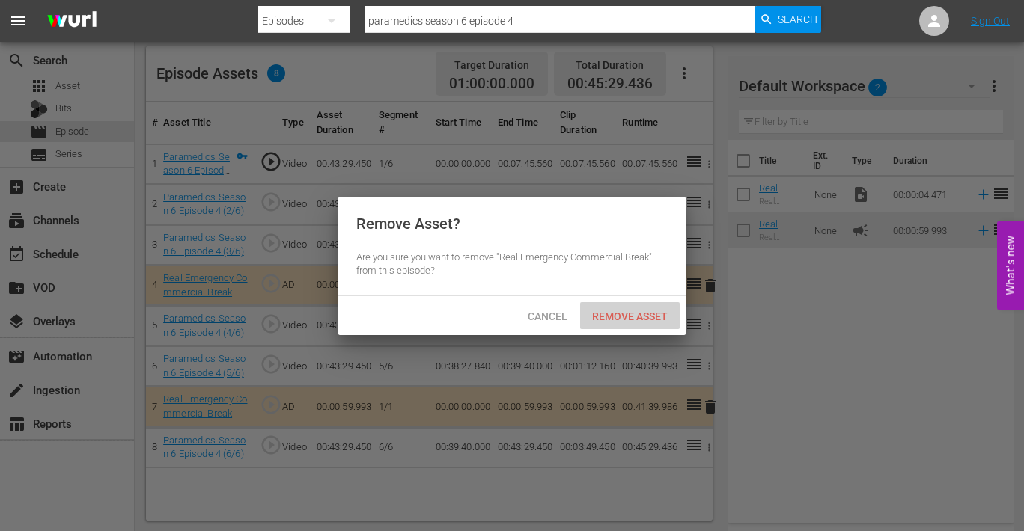
drag, startPoint x: 638, startPoint y: 308, endPoint x: 644, endPoint y: 316, distance: 10.1
click at [638, 309] on div "Remove Asset" at bounding box center [630, 316] width 100 height 28
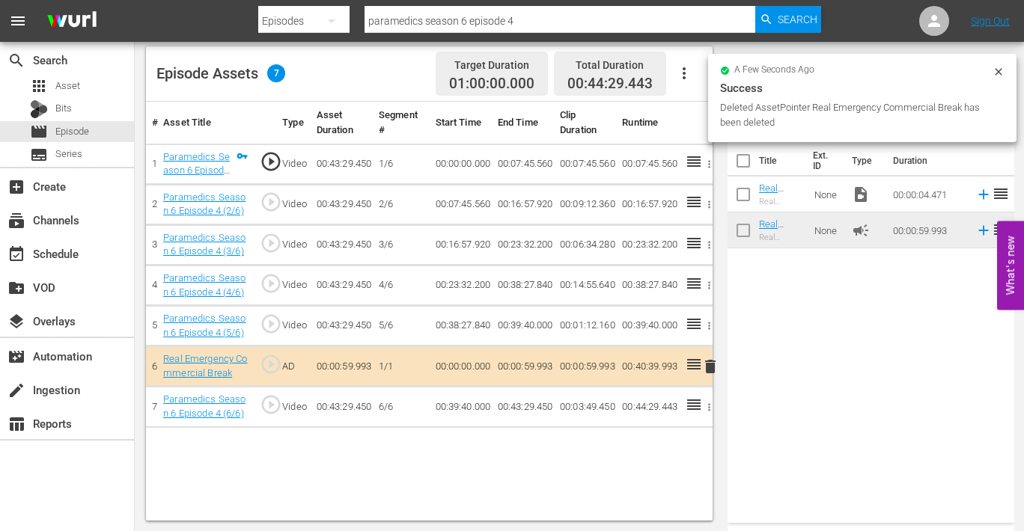
click at [709, 366] on span "delete" at bounding box center [710, 367] width 18 height 18
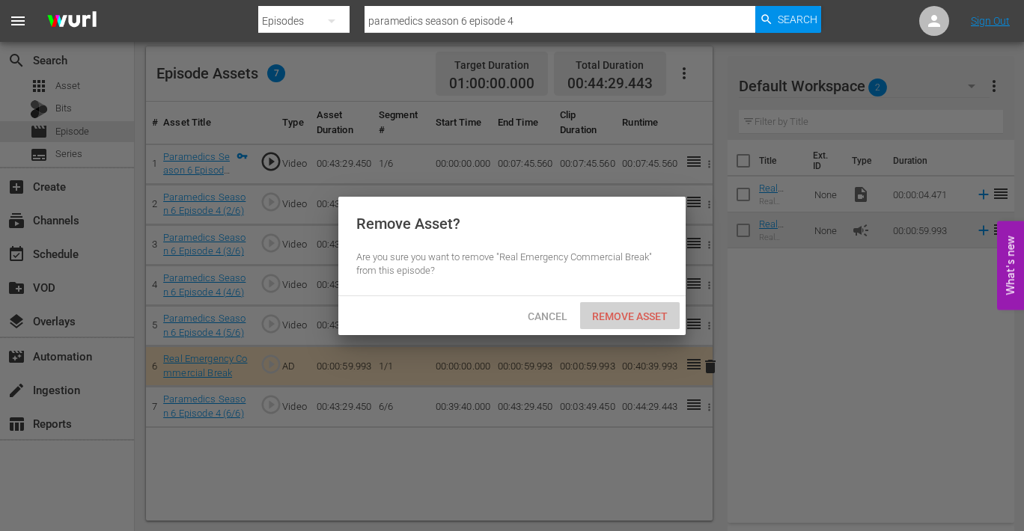
drag, startPoint x: 640, startPoint y: 313, endPoint x: 697, endPoint y: 328, distance: 58.8
click at [641, 313] on span "Remove Asset" at bounding box center [630, 317] width 100 height 12
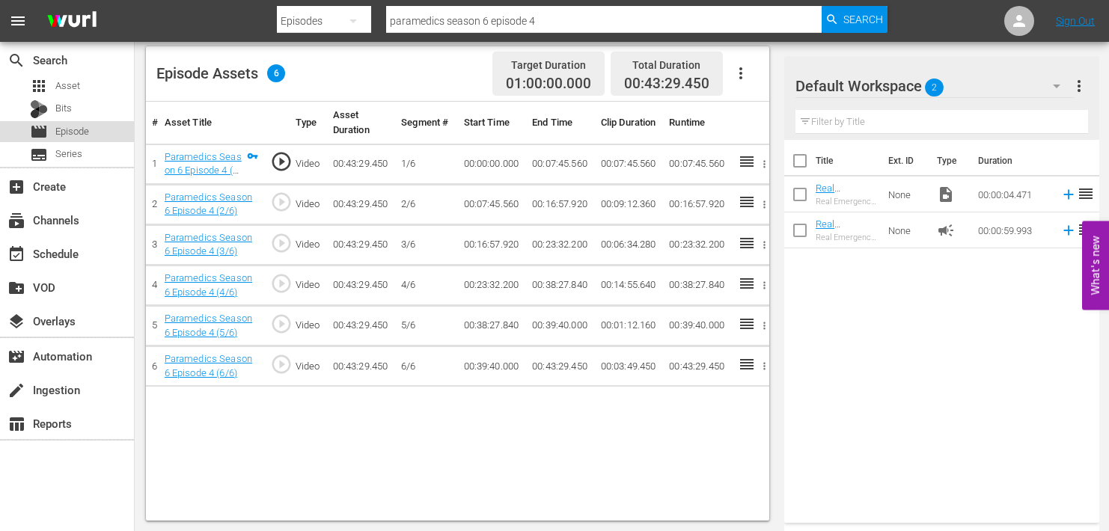
click at [67, 134] on span "Episode" at bounding box center [72, 131] width 34 height 15
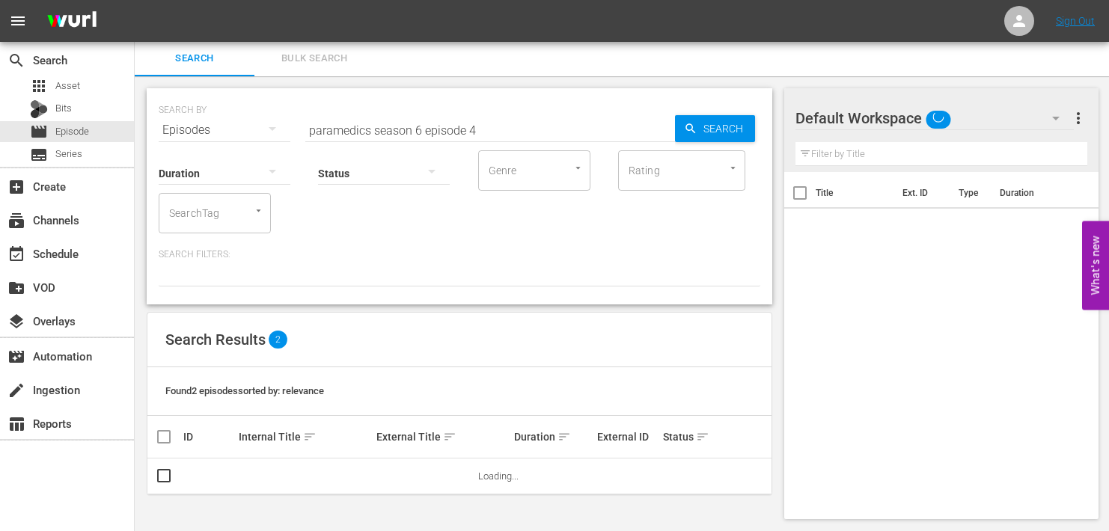
scroll to position [29, 0]
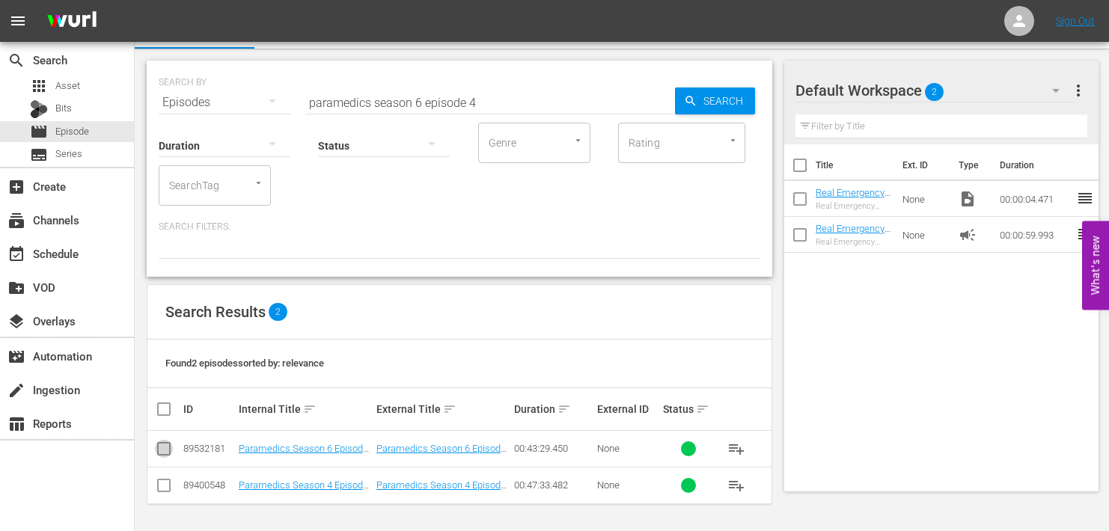
click at [161, 449] on input "checkbox" at bounding box center [164, 452] width 18 height 18
checkbox input "true"
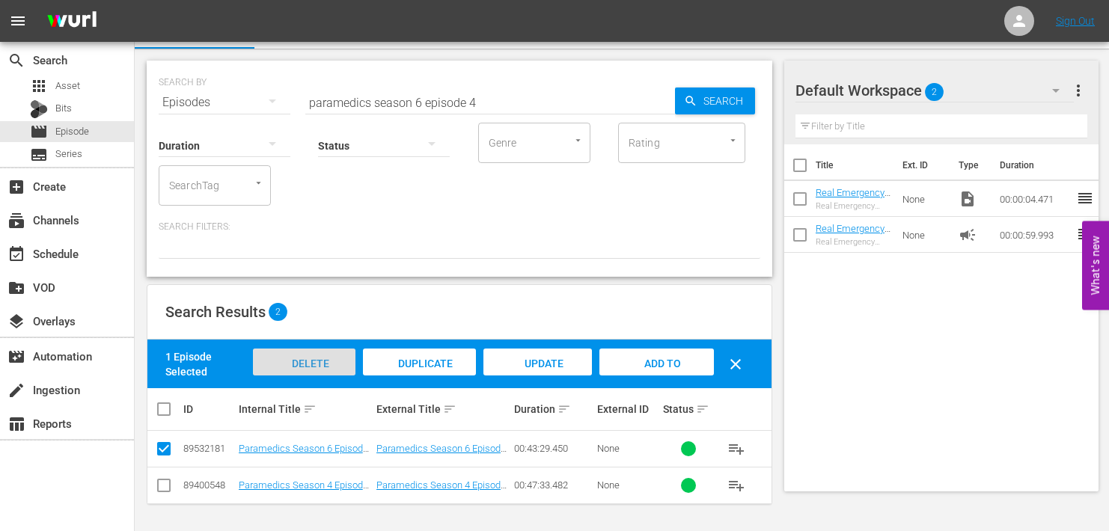
click at [307, 361] on span "Delete Episodes" at bounding box center [305, 378] width 60 height 40
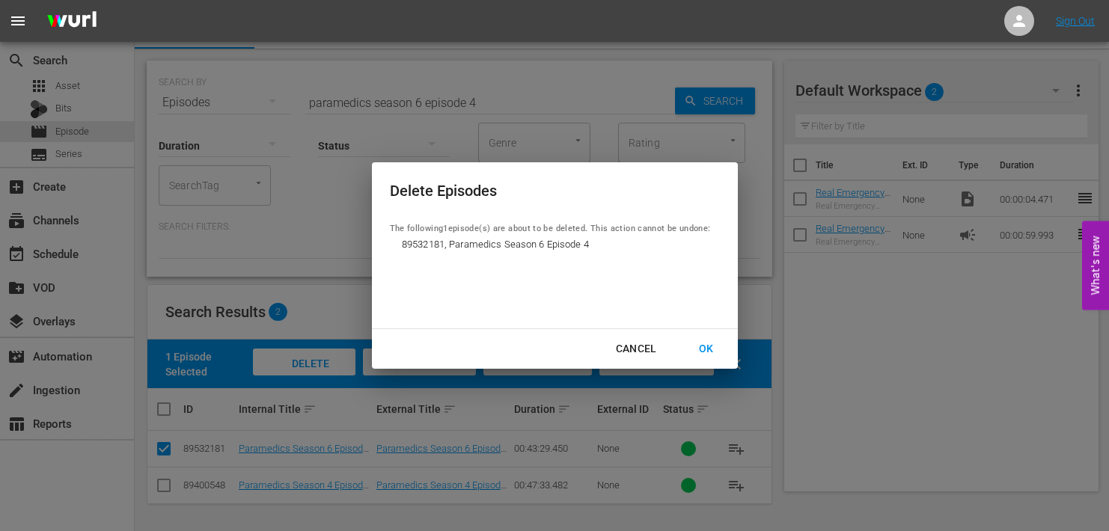
click at [709, 347] on div "OK" at bounding box center [706, 349] width 39 height 19
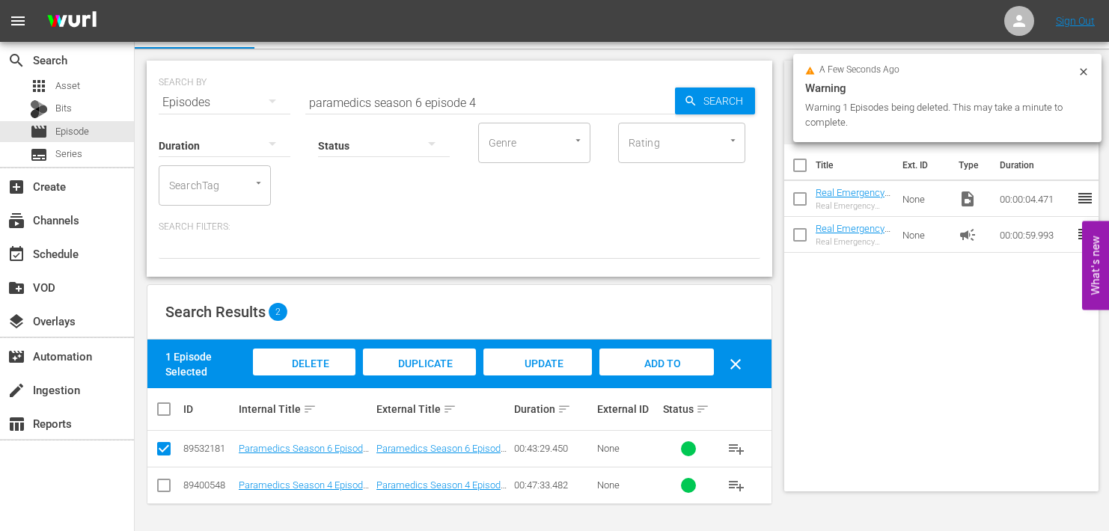
scroll to position [0, 0]
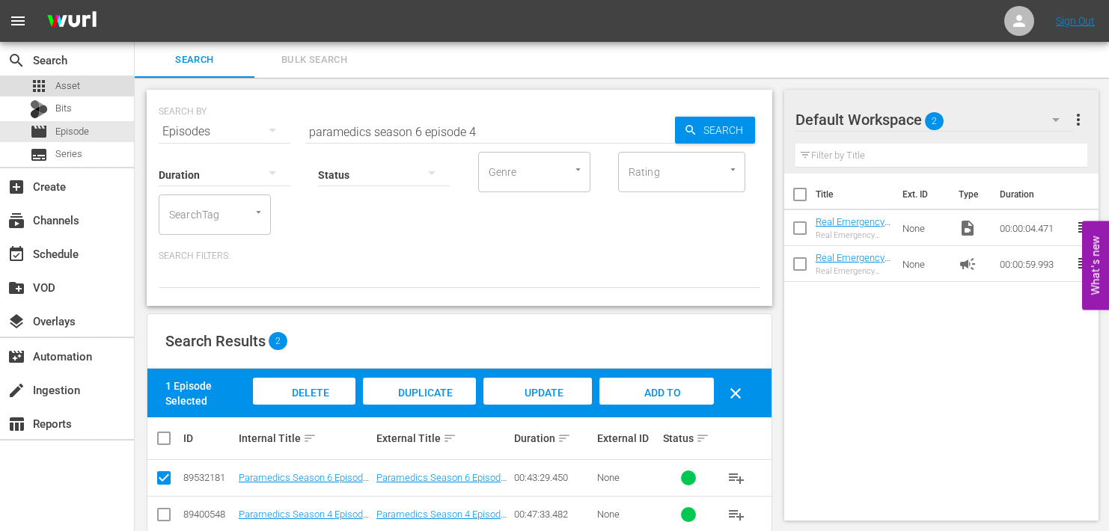
click at [57, 82] on span "Asset" at bounding box center [67, 86] width 25 height 15
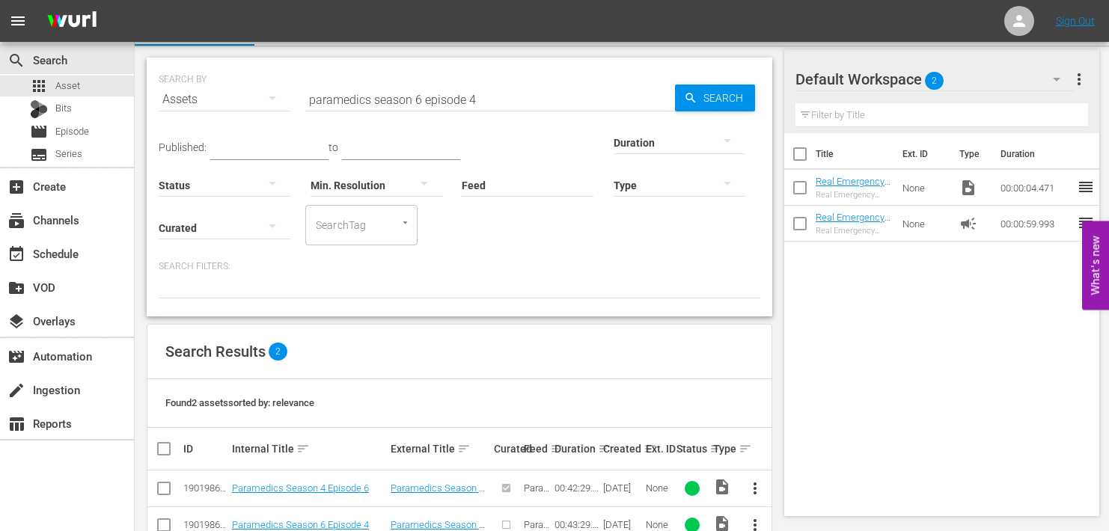
scroll to position [70, 0]
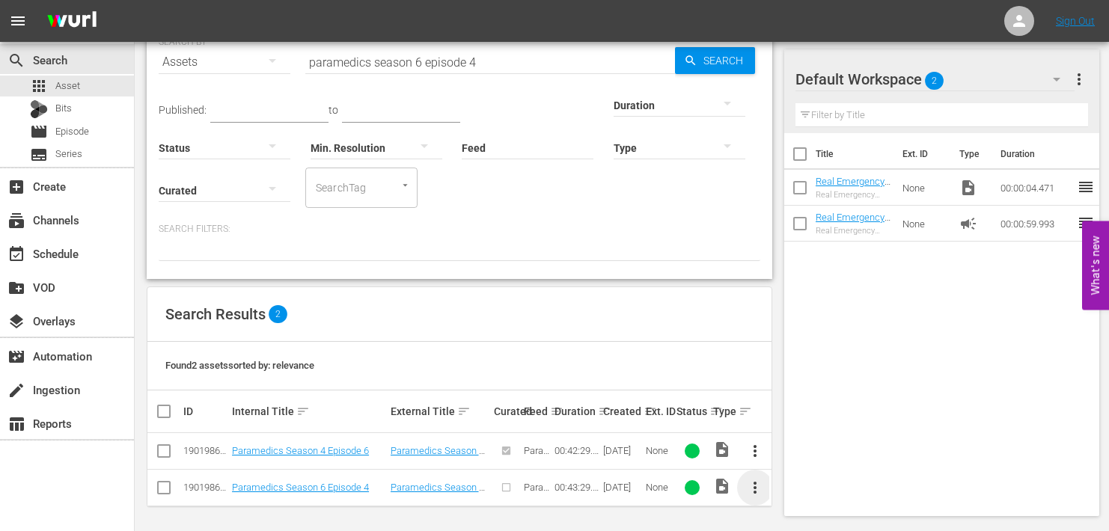
click at [753, 481] on span "more_vert" at bounding box center [755, 488] width 18 height 18
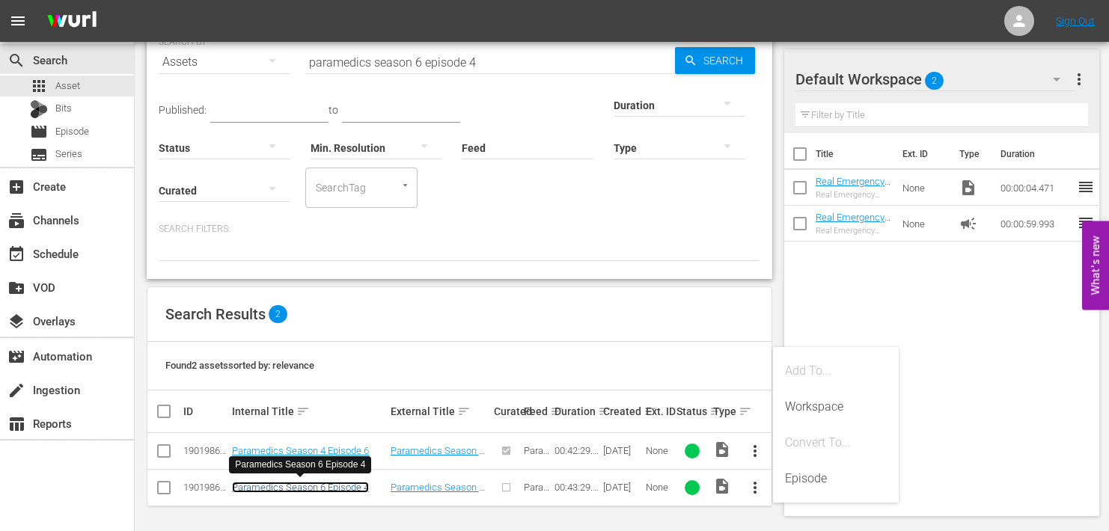
click at [264, 483] on link "Paramedics Season 6 Episode 4" at bounding box center [300, 487] width 137 height 11
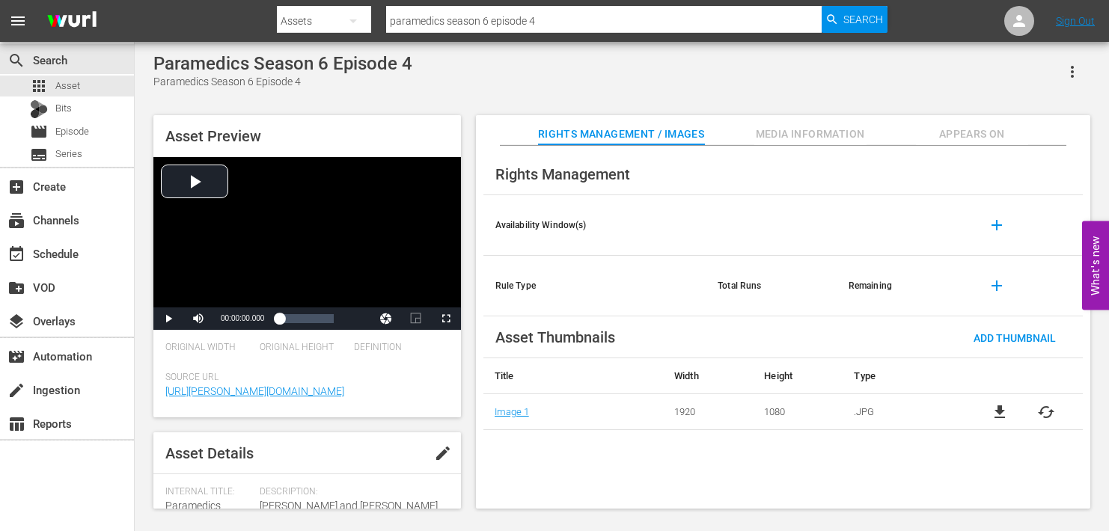
click at [790, 134] on span "Media Information" at bounding box center [810, 134] width 112 height 19
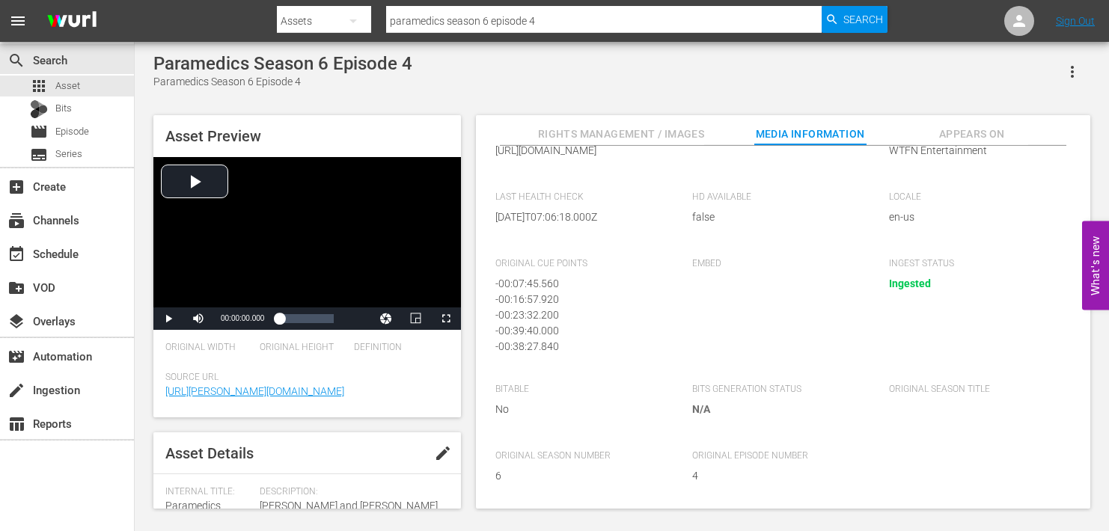
scroll to position [306, 0]
click at [66, 130] on span "Episode" at bounding box center [72, 131] width 34 height 15
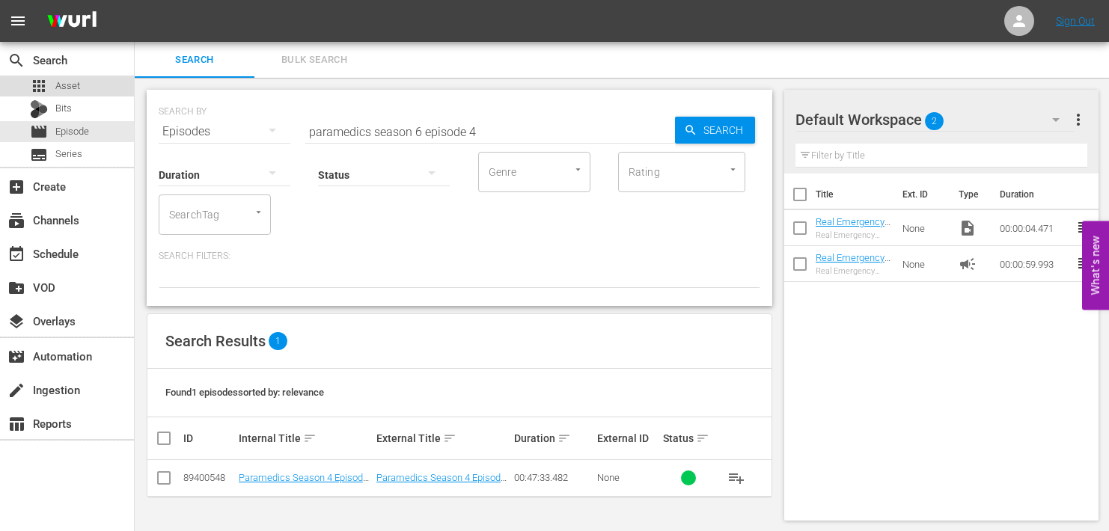
click at [58, 89] on span "Asset" at bounding box center [67, 86] width 25 height 15
